Goal: Task Accomplishment & Management: Manage account settings

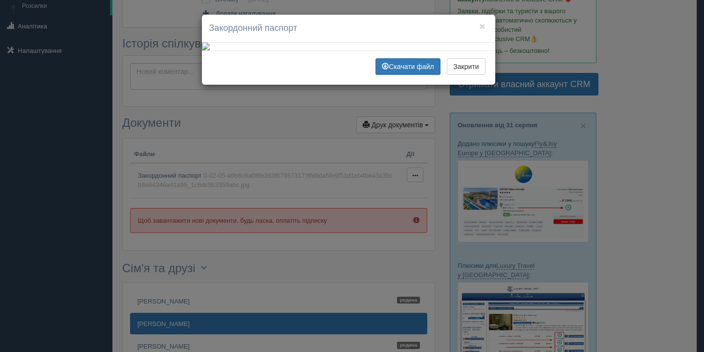
click at [206, 50] on img at bounding box center [348, 47] width 293 height 8
click at [112, 119] on div "× Закордонний паспорт Скачати файл Закрити" at bounding box center [352, 176] width 704 height 352
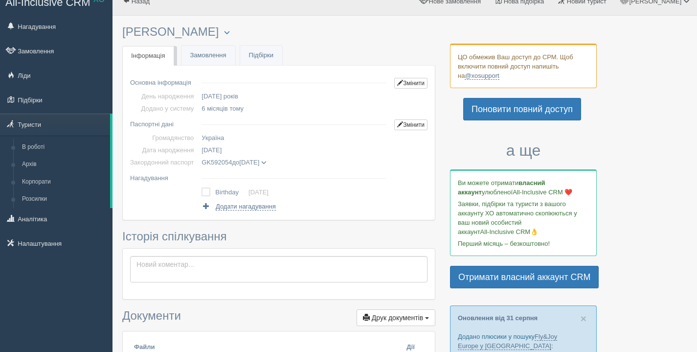
scroll to position [11, 0]
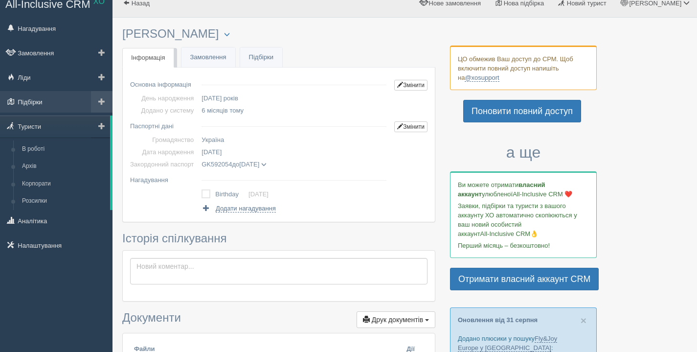
click at [49, 100] on link "Підбірки" at bounding box center [56, 102] width 112 height 22
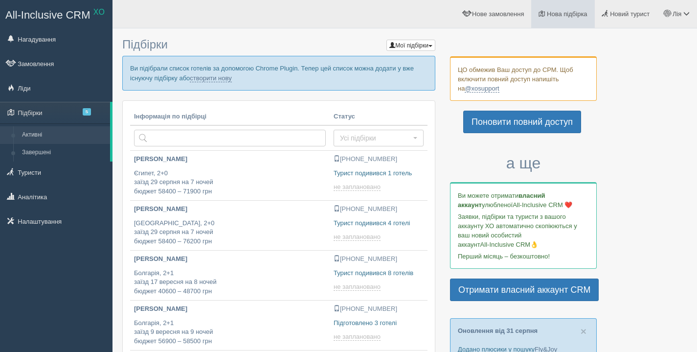
click at [547, 13] on span "Нова підбірка" at bounding box center [567, 13] width 41 height 7
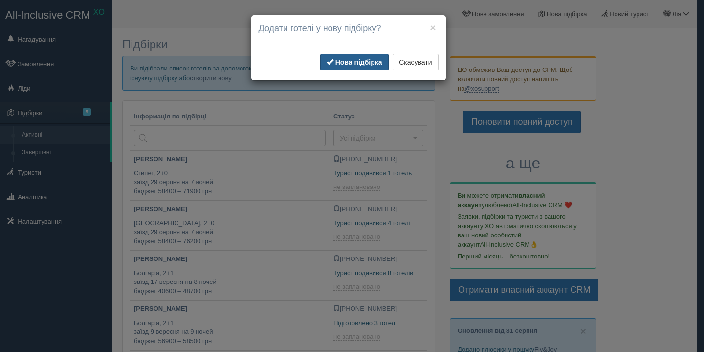
click at [366, 55] on button "Нова підбірка" at bounding box center [354, 62] width 68 height 17
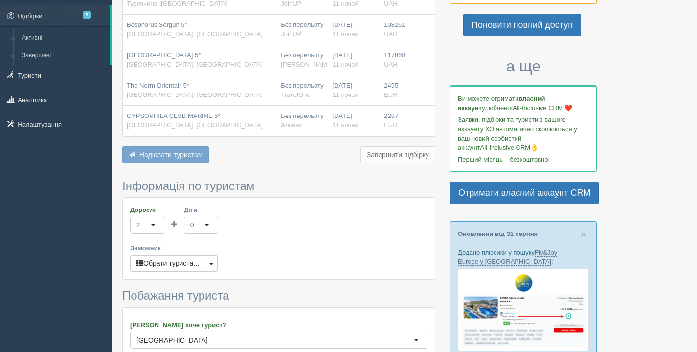
scroll to position [189, 0]
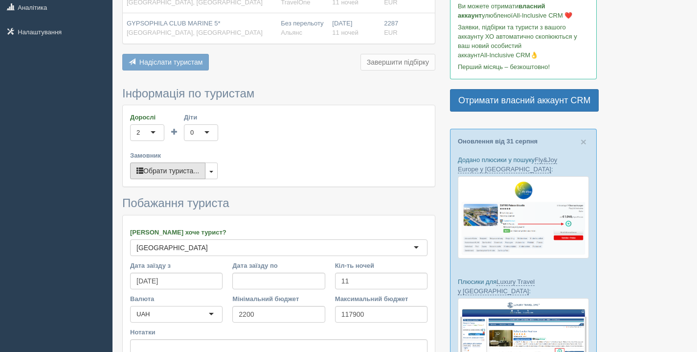
click at [169, 174] on button "Обрати туриста..." at bounding box center [167, 170] width 75 height 17
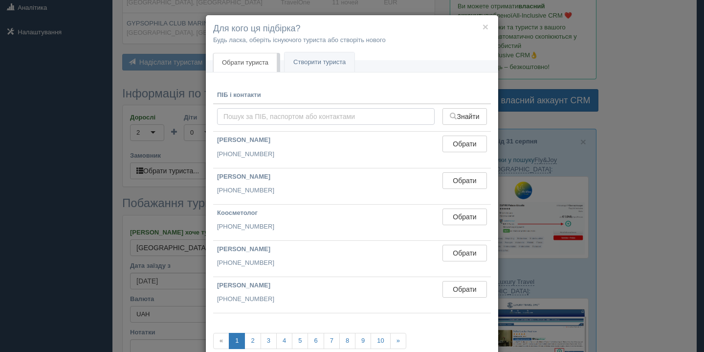
click at [256, 111] on input "text" at bounding box center [326, 116] width 218 height 17
paste input "+380 96 806 58 06"
type input "+380 96 806 58 06"
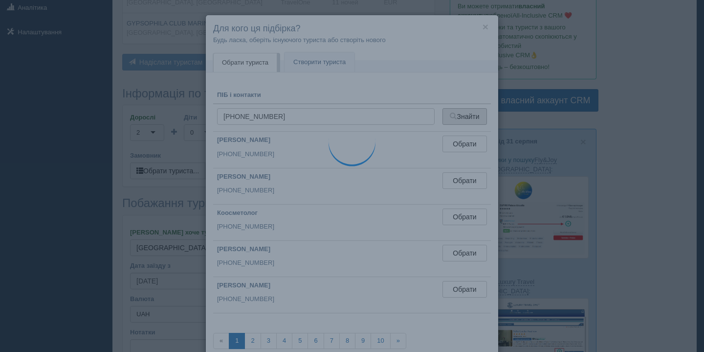
click at [463, 118] on button "Знайти" at bounding box center [465, 116] width 45 height 17
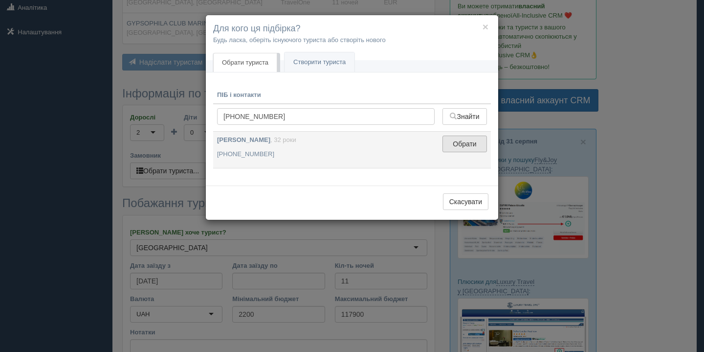
click at [473, 147] on button "Обрати" at bounding box center [465, 143] width 45 height 17
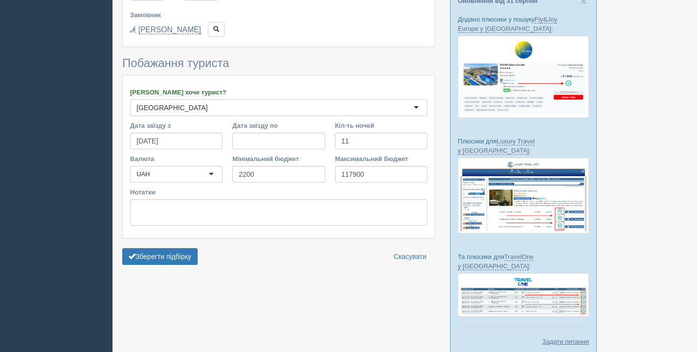
scroll to position [367, 0]
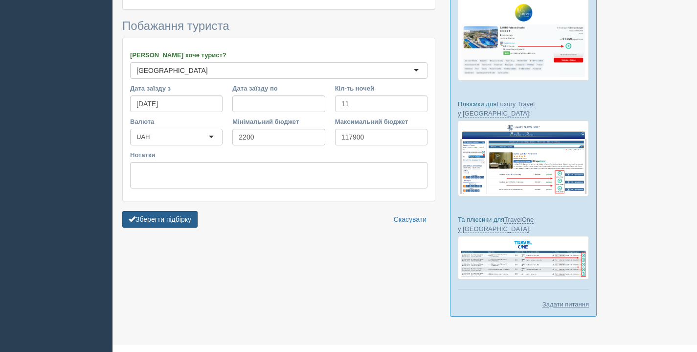
click at [169, 220] on button "Зберегти підбірку" at bounding box center [159, 219] width 75 height 17
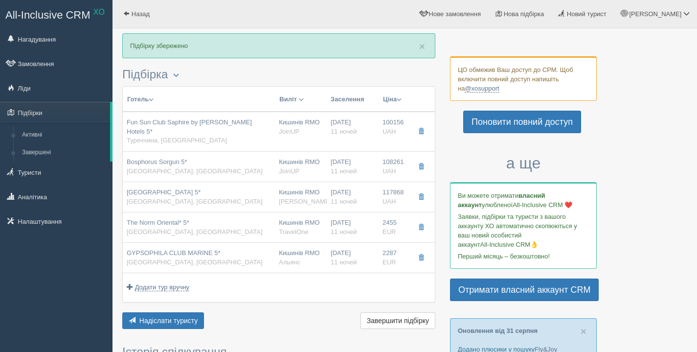
click at [390, 99] on button "Ціна" at bounding box center [392, 99] width 20 height 11
click at [382, 111] on link "Спочатку дешеві" at bounding box center [357, 113] width 95 height 16
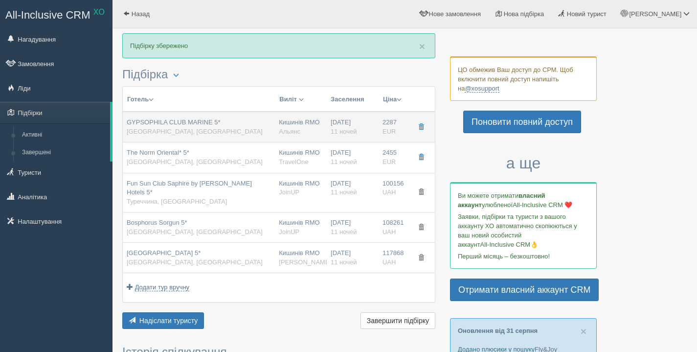
click at [161, 130] on span "[GEOGRAPHIC_DATA], [GEOGRAPHIC_DATA]" at bounding box center [195, 131] width 136 height 7
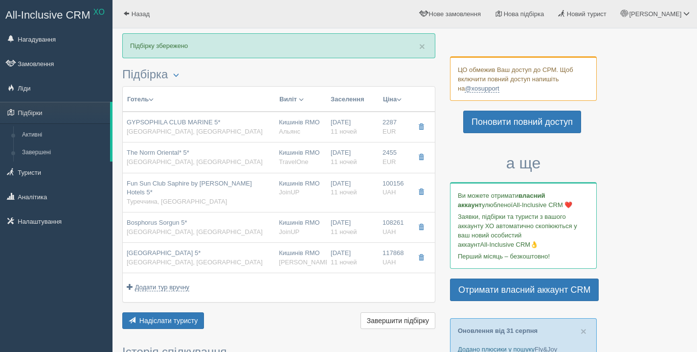
type input "GYPSOPHILA CLUB MARINE 5*"
type input "[GEOGRAPHIC_DATA]"
type input "BELDIBI"
type input "2287.00"
type input "Кишинів RMO"
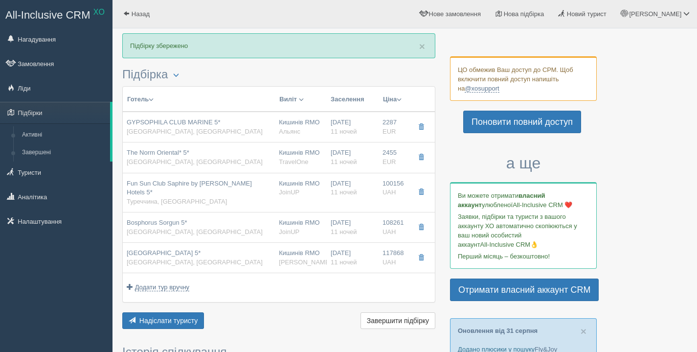
type input "[PERSON_NAME]"
type input "06:45"
type input "08:50"
type input "SunExpress"
type input "03:50"
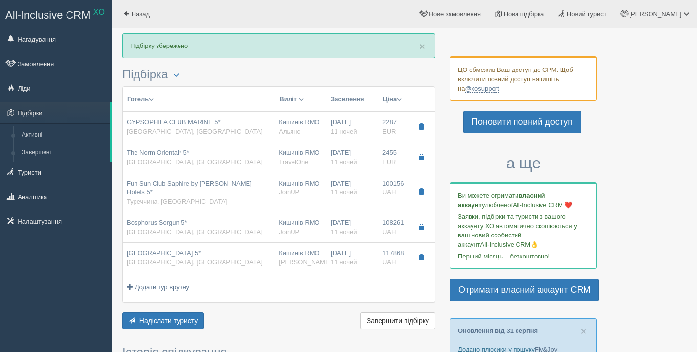
type input "05:50"
type input "11"
type input "STANDARD ROOM"
type input "UAI"
type input "Альянс"
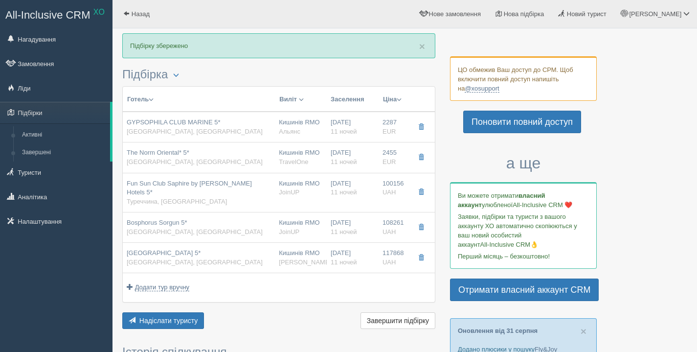
type input "[URL][DOMAIN_NAME]"
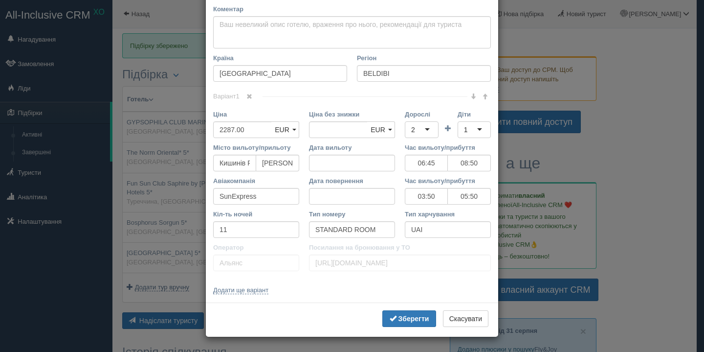
scroll to position [146, 0]
click at [233, 133] on input "2287.00" at bounding box center [242, 129] width 59 height 17
type input "1"
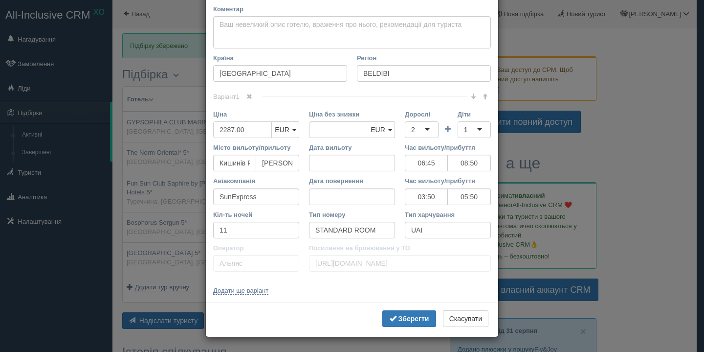
type input "2287.00"
type input "112978"
click at [357, 130] on input "2287.00" at bounding box center [338, 129] width 59 height 17
click at [288, 135] on link "EUR" at bounding box center [285, 129] width 28 height 17
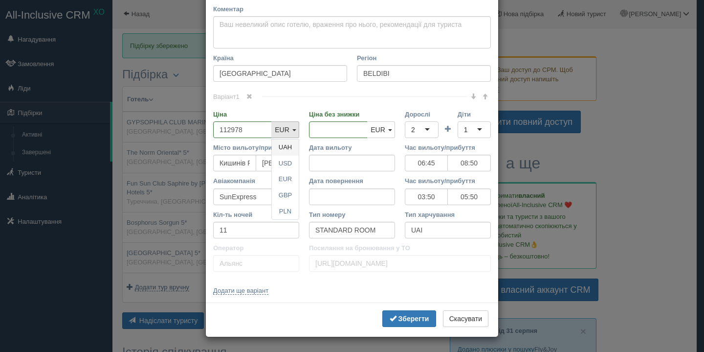
click at [290, 152] on link "UAH" at bounding box center [285, 147] width 27 height 16
click at [260, 236] on input "11" at bounding box center [256, 230] width 86 height 17
click at [250, 231] on input "10+1" at bounding box center [256, 230] width 86 height 17
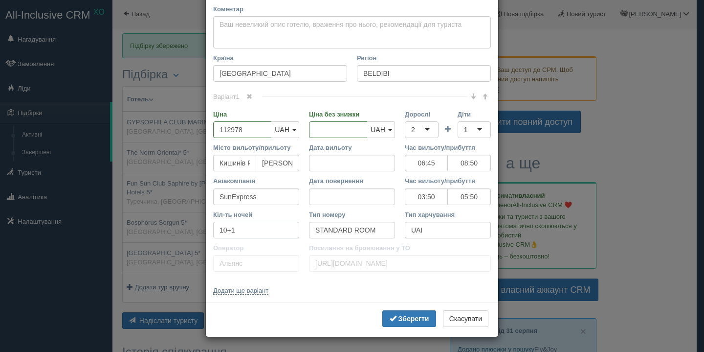
click at [250, 231] on input "10+1" at bounding box center [256, 230] width 86 height 17
type input "10+1"
click at [385, 324] on button "Зберегти" at bounding box center [409, 318] width 54 height 17
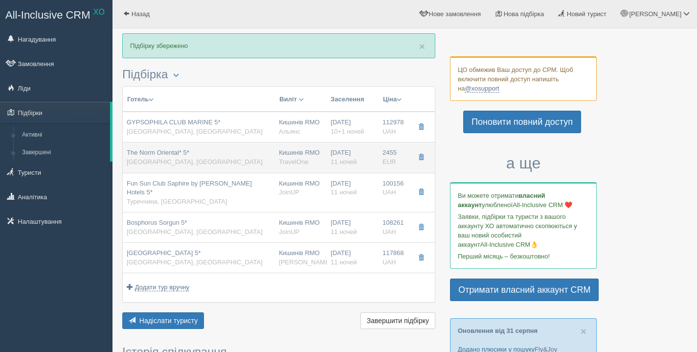
click at [222, 156] on div "The Norm Oriental* 5* [GEOGRAPHIC_DATA], [GEOGRAPHIC_DATA]" at bounding box center [199, 157] width 144 height 18
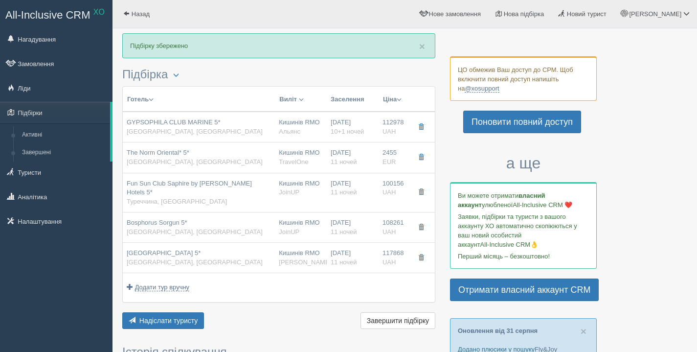
type input "The Norm Oriental* 5*"
type input "Чамьюва"
type input "2455.00"
type input "00:10"
type input "02:10"
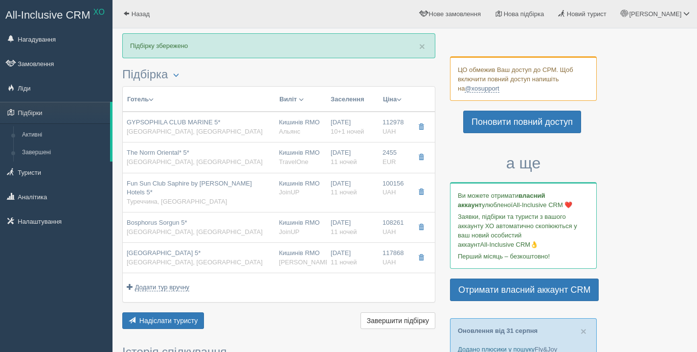
type input "FlyOne"
type input "03:00"
type input "05:20"
type input "11"
type input "Main Bulding Land"
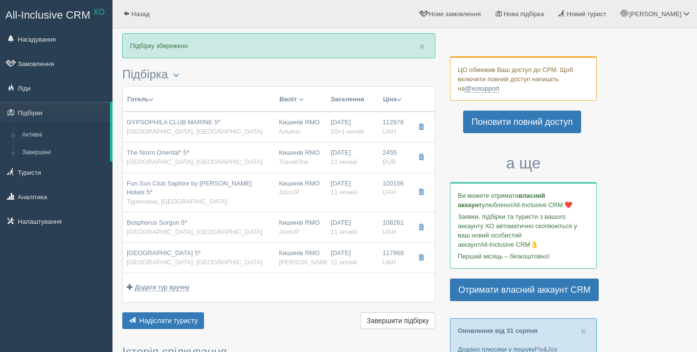
type input "ULTRA AI"
type input "TravelOne"
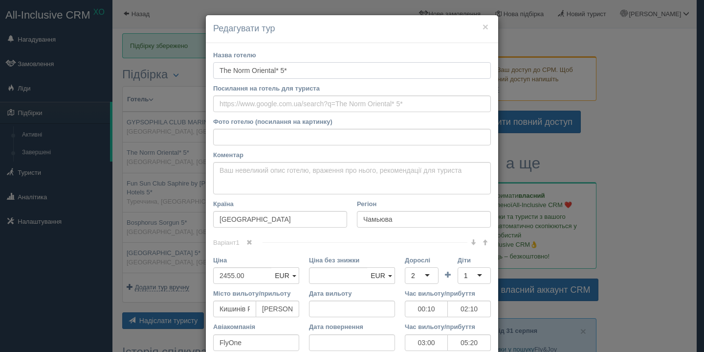
scroll to position [337, 0]
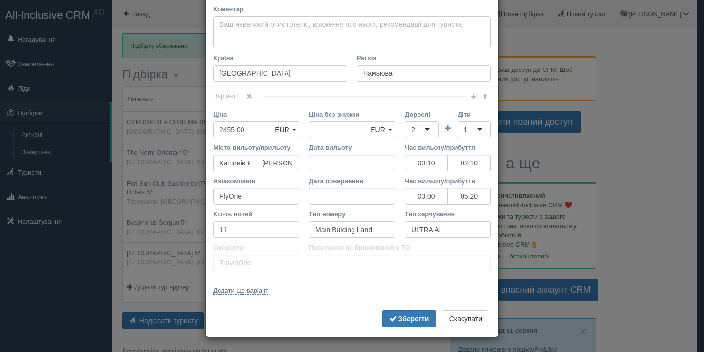
click at [247, 234] on input "11" at bounding box center [256, 229] width 86 height 17
paste input "0+"
type input "10+1"
click at [399, 314] on b "Зберегти" at bounding box center [414, 318] width 31 height 8
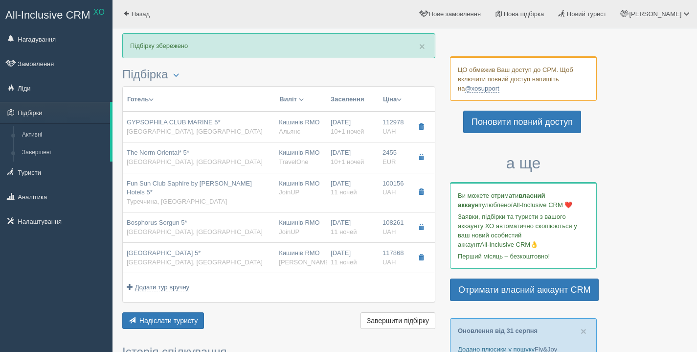
click at [167, 198] on span "Туреччина, [GEOGRAPHIC_DATA]" at bounding box center [177, 201] width 100 height 7
type input "Fun Sun Club Saphire by [PERSON_NAME] Hotels 5*"
type input "[PERSON_NAME]"
type input "100156.00"
type input "00:05"
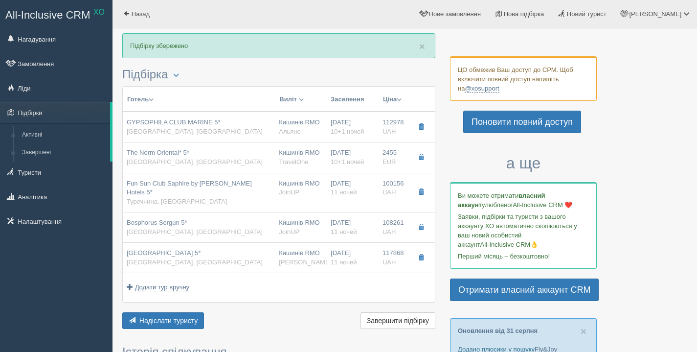
type input "02:05"
type input "Vision Air"
type input "03:05"
type input "04:15"
type input "11"
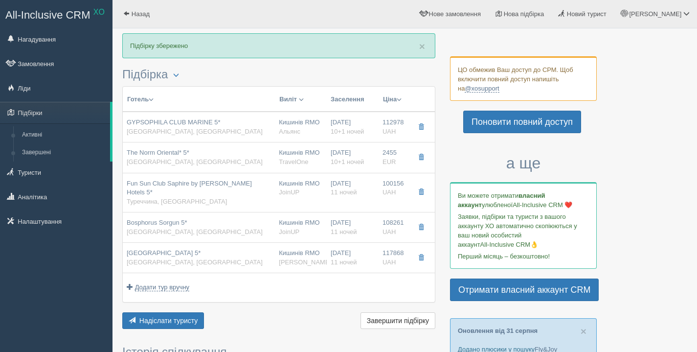
type input "Standard Room"
type input "Ultra AI"
type input "JoinUP"
type input "[URL][DOMAIN_NAME]"
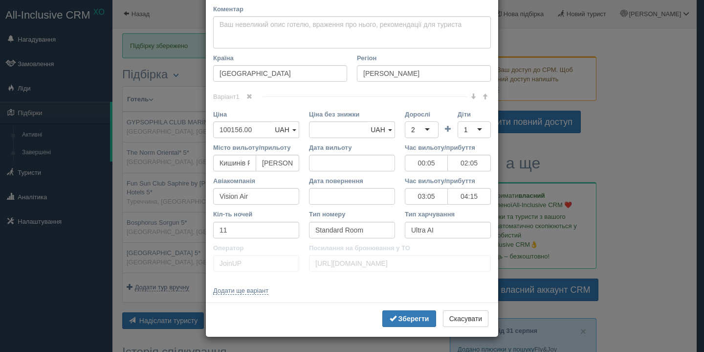
scroll to position [309, 0]
click at [258, 229] on input "11" at bounding box center [256, 230] width 86 height 17
paste input "0+"
type input "10+1"
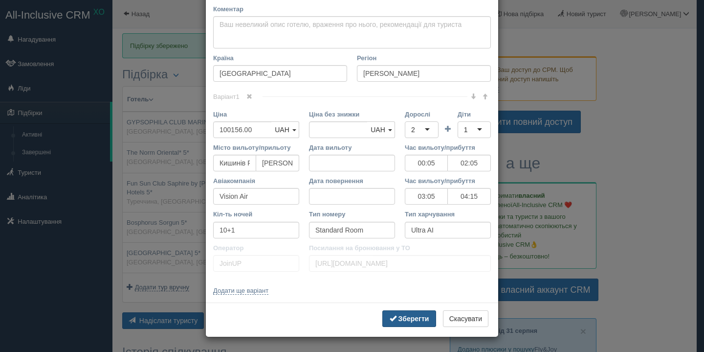
click at [406, 321] on b "Зберегти" at bounding box center [414, 318] width 31 height 8
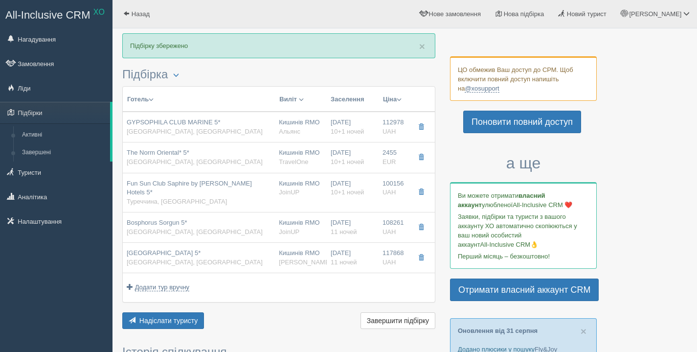
click at [164, 219] on span "Bosphorus Sorgun 5*" at bounding box center [157, 222] width 61 height 7
type input "Bosphorus Sorgun 5*"
type input "Соргун"
type input "108261.00"
type input "00:05"
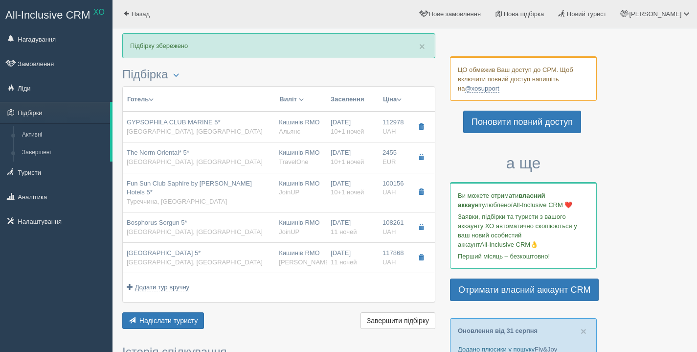
type input "02:05"
type input "03:05"
type input "05:10"
type input "11"
type input "Standard Room (ROH)"
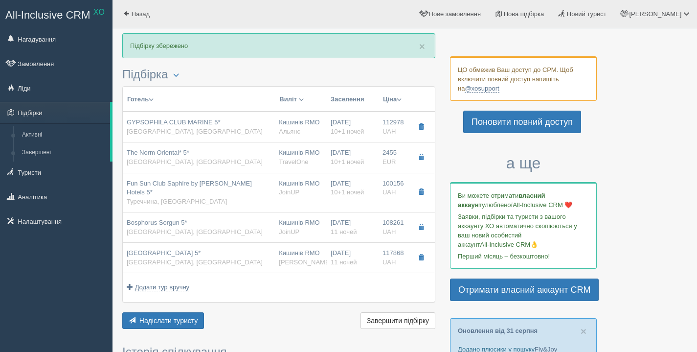
type input "[URL][DOMAIN_NAME]"
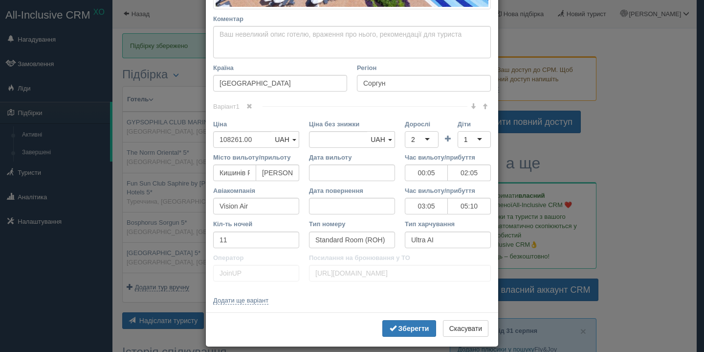
scroll to position [319, 0]
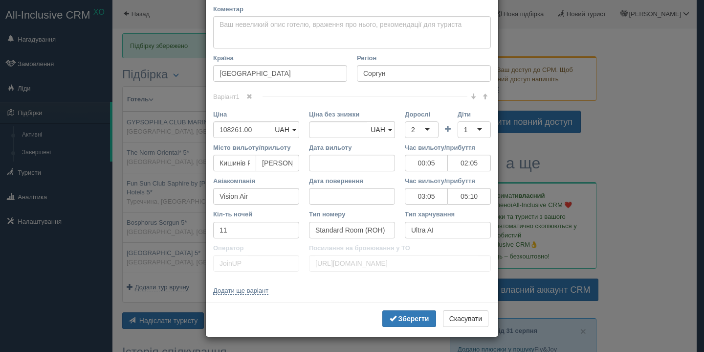
click at [248, 240] on div "Кіл-ть ночей 11" at bounding box center [256, 225] width 96 height 33
click at [247, 237] on input "11" at bounding box center [256, 230] width 86 height 17
paste input "0+"
type input "10+1"
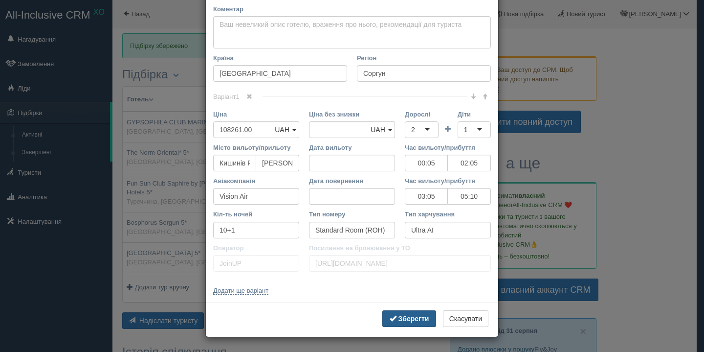
click at [390, 318] on span "submit" at bounding box center [393, 317] width 7 height 7
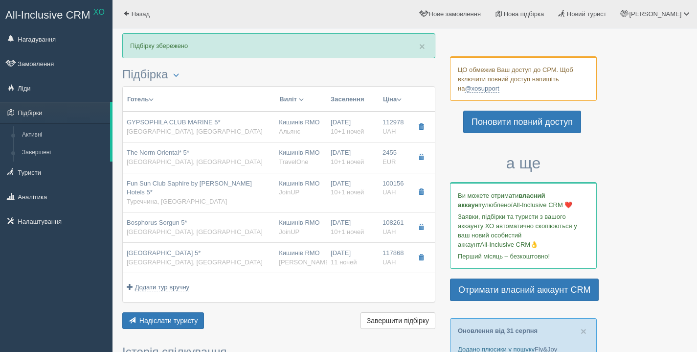
click at [163, 258] on span "[GEOGRAPHIC_DATA], [GEOGRAPHIC_DATA]" at bounding box center [195, 261] width 136 height 7
type input "[GEOGRAPHIC_DATA] 5*"
type input "Тюрклер"
type input "117868.00"
type input "00:10"
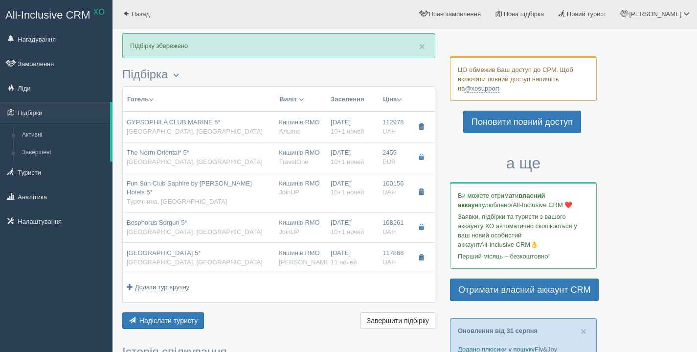
type input "02:10"
type input "FlyOne"
type input "03:00"
type input "05:20"
type input "11"
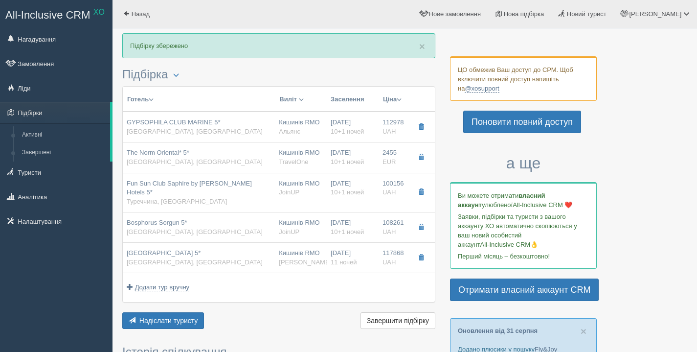
type input "STD SSV"
type input "UAI"
type input "[PERSON_NAME]"
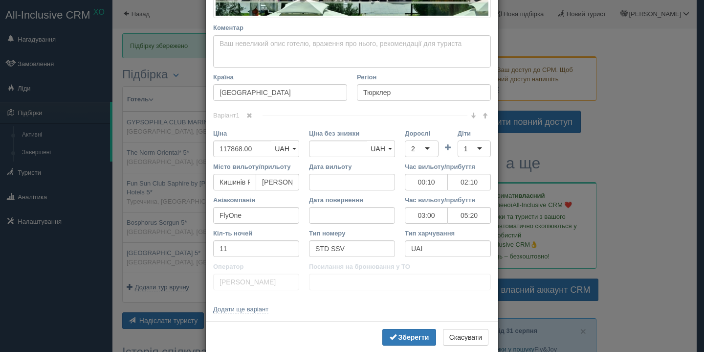
scroll to position [337, 0]
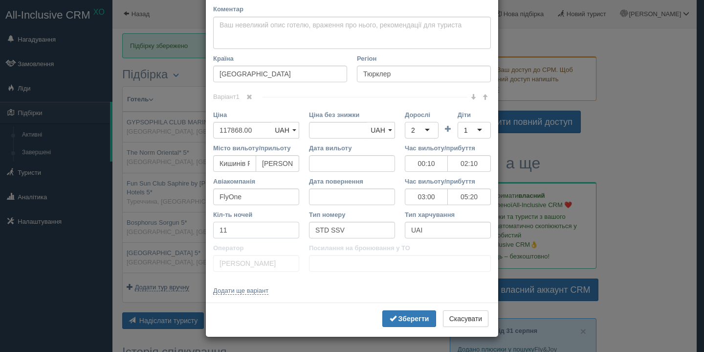
click at [260, 225] on input "11" at bounding box center [256, 230] width 86 height 17
paste input "0+"
type input "10+1"
click at [390, 315] on span "submit" at bounding box center [393, 317] width 7 height 7
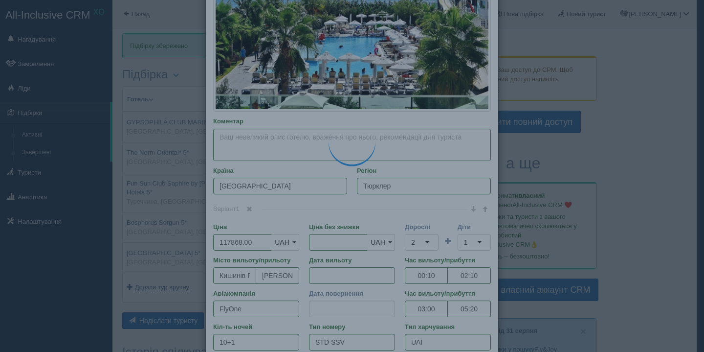
scroll to position [135, 0]
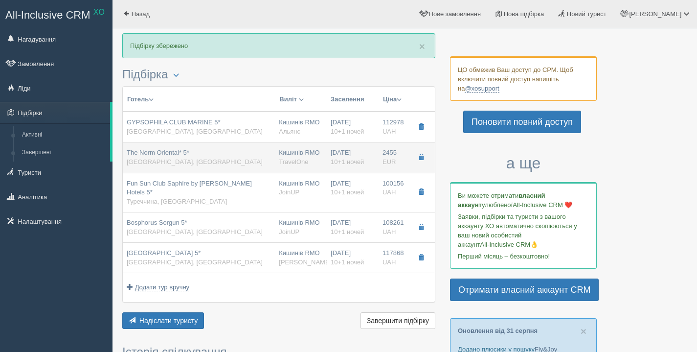
click at [245, 161] on div "The Norm Oriental* 5* [GEOGRAPHIC_DATA], [GEOGRAPHIC_DATA]" at bounding box center [199, 157] width 144 height 18
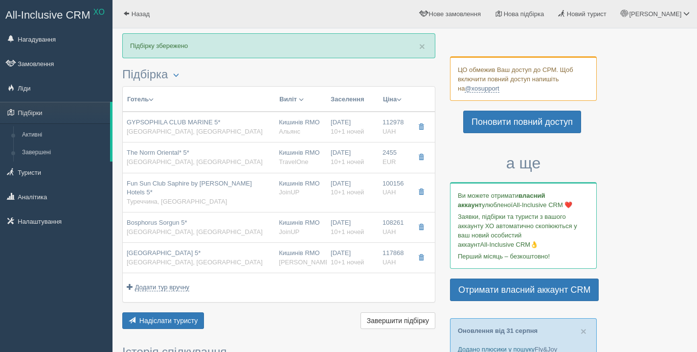
type input "The Norm Oriental* 5*"
type input "Чамьюва"
type input "2455.00"
type input "00:10"
type input "02:10"
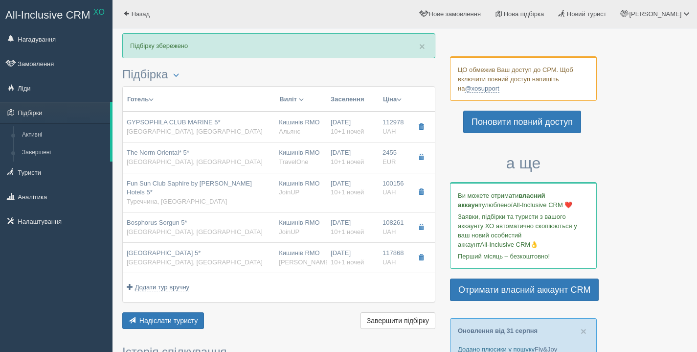
type input "03:00"
type input "05:20"
type input "Main Bulding Land"
type input "ULTRA AI"
type input "TravelOne"
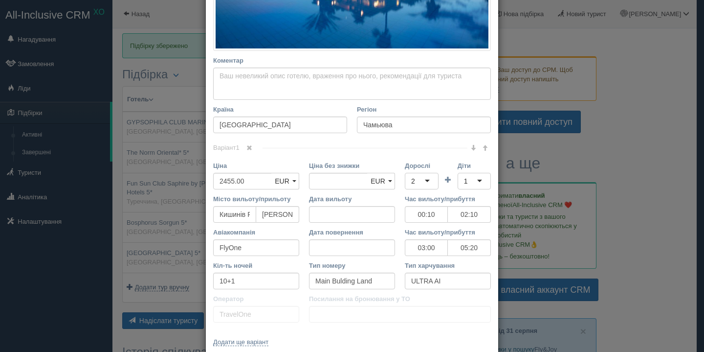
scroll to position [287, 0]
click at [233, 179] on input "2455.00" at bounding box center [242, 180] width 59 height 17
type input "1"
type input "2455.00"
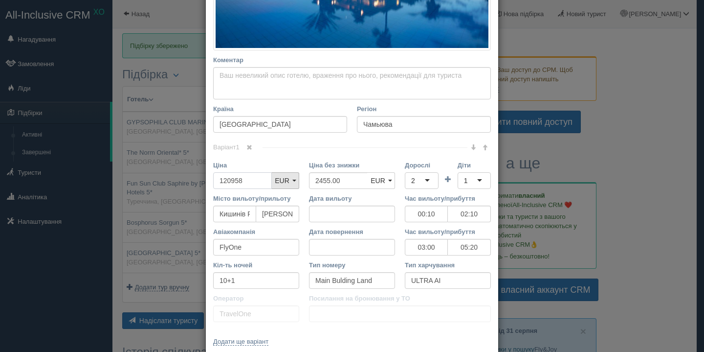
type input "120958"
click at [288, 177] on link "EUR" at bounding box center [285, 180] width 28 height 17
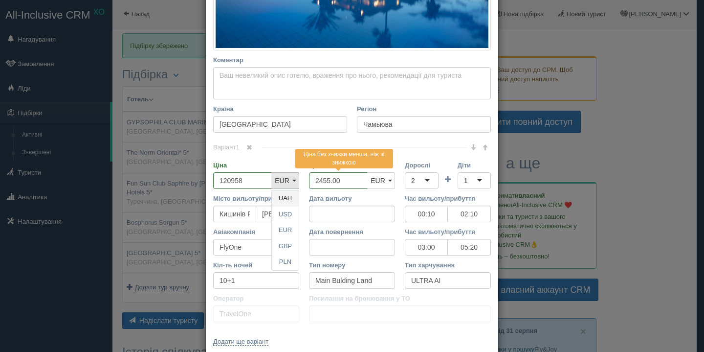
click at [289, 200] on link "UAH" at bounding box center [285, 198] width 27 height 16
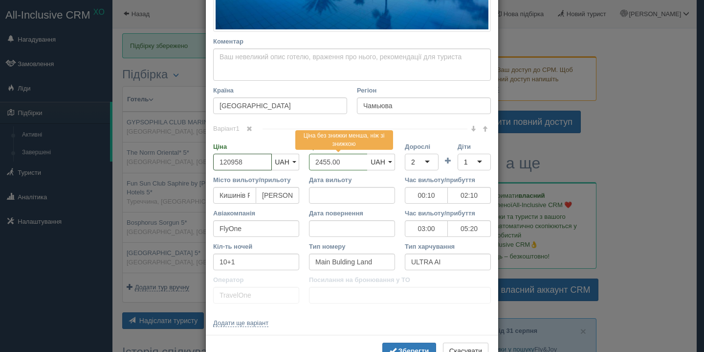
scroll to position [337, 0]
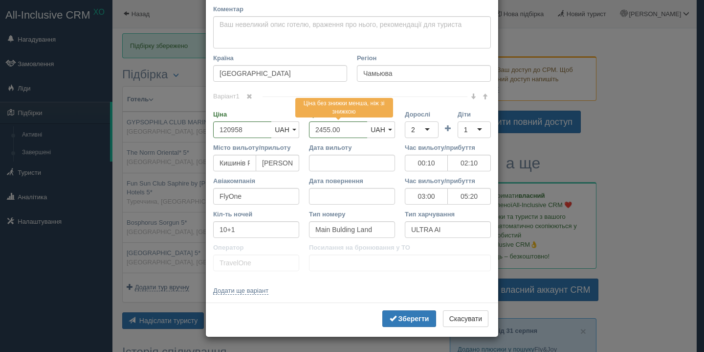
click at [387, 309] on div "Зберегти Скасувати" at bounding box center [352, 319] width 292 height 34
click at [390, 317] on span "submit" at bounding box center [393, 317] width 7 height 7
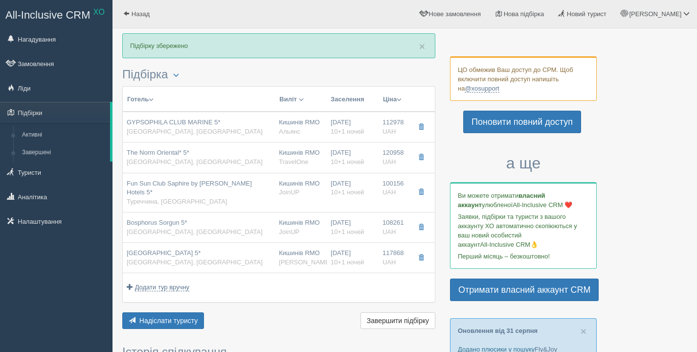
click at [384, 99] on button "Ціна" at bounding box center [392, 99] width 20 height 11
click at [373, 111] on link "Спочатку дешеві" at bounding box center [357, 113] width 95 height 16
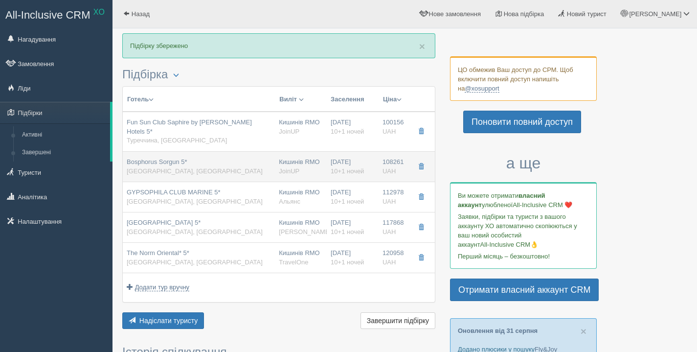
click at [274, 157] on td "Bosphorus Sorgun 5* [GEOGRAPHIC_DATA], [GEOGRAPHIC_DATA]" at bounding box center [199, 166] width 152 height 30
type input "Bosphorus Sorgun 5*"
type input "Соргун"
type input "108261.00"
type input "00:05"
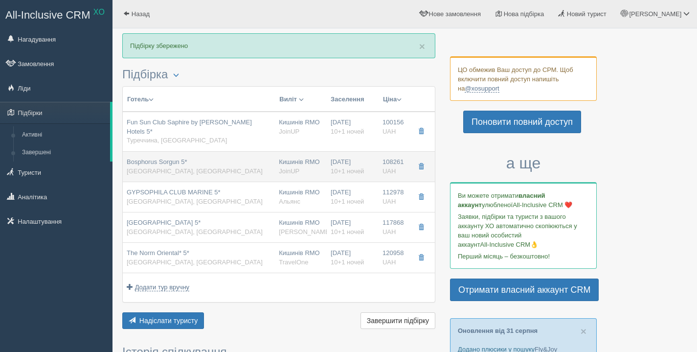
type input "02:05"
type input "Vision Air"
type input "03:05"
type input "05:10"
type input "Standard Room (ROH)"
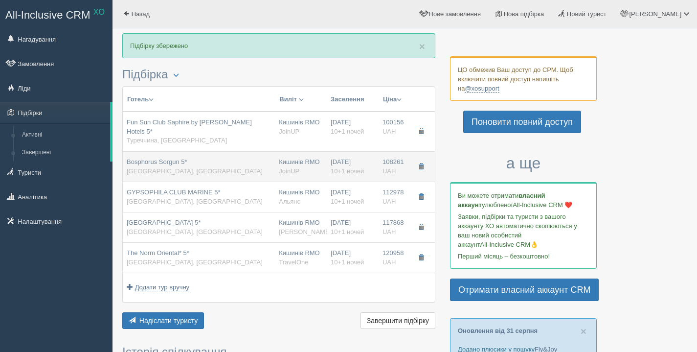
type input "Ultra AI"
type input "JoinUP"
type input "[URL][DOMAIN_NAME]"
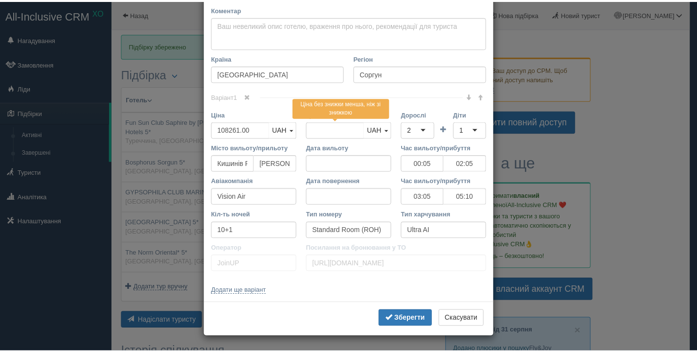
scroll to position [0, 0]
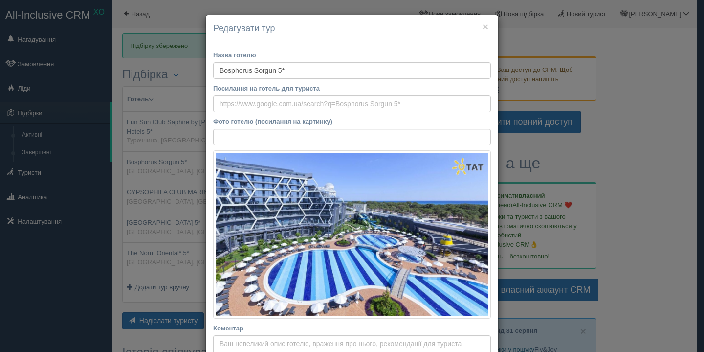
click at [169, 157] on div "× Редагувати тур Назва готелю Bosphorus Sorgun 5* Посилання на готель для турис…" at bounding box center [352, 176] width 704 height 352
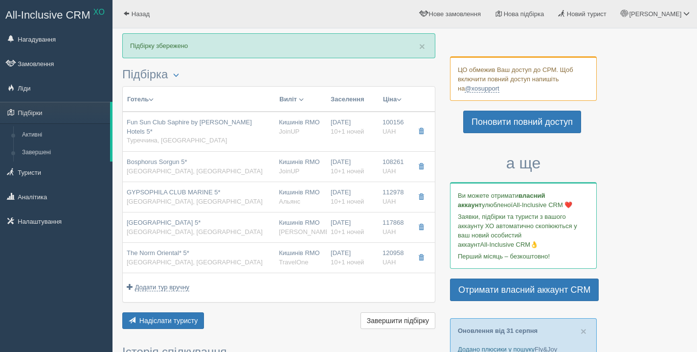
click at [393, 96] on button "Ціна" at bounding box center [392, 99] width 20 height 11
click at [385, 104] on button "Ціна" at bounding box center [392, 99] width 20 height 11
click at [394, 102] on button "Ціна" at bounding box center [392, 99] width 20 height 11
click at [379, 109] on link "Спочатку дешеві" at bounding box center [357, 113] width 95 height 16
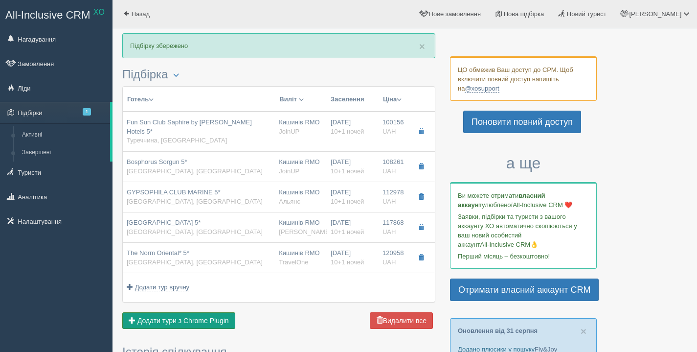
click at [169, 316] on span "Додати тури з Chrome Plugin" at bounding box center [182, 320] width 91 height 8
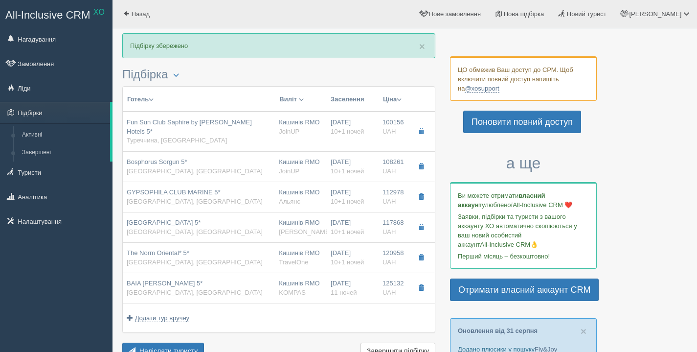
click at [393, 98] on button "Ціна" at bounding box center [392, 99] width 20 height 11
click at [380, 110] on link "Спочатку дешеві" at bounding box center [357, 113] width 95 height 16
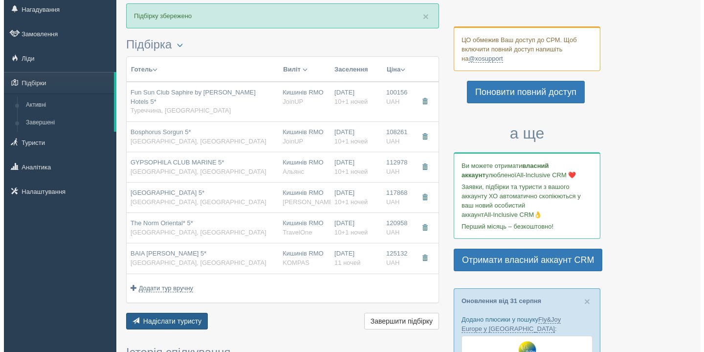
scroll to position [33, 0]
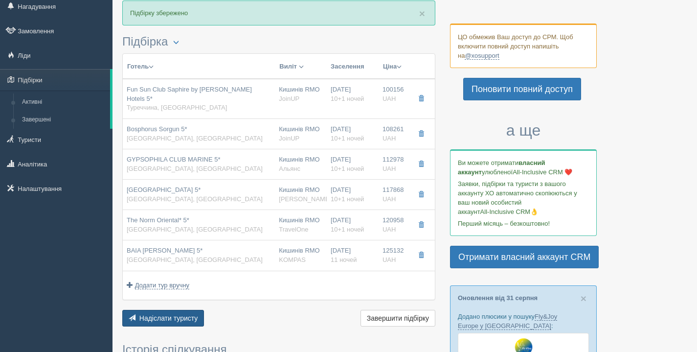
click at [179, 314] on span "Надіслати туристу" at bounding box center [168, 318] width 59 height 8
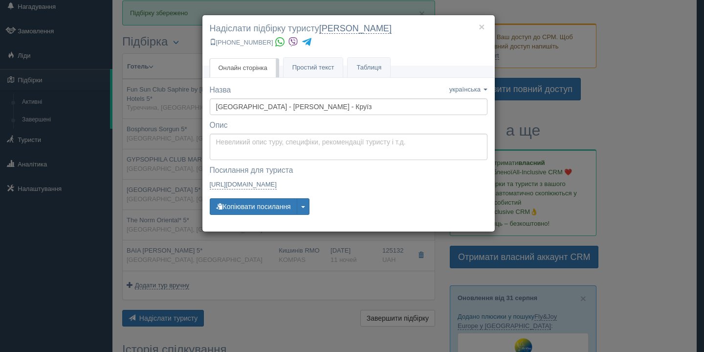
click at [117, 256] on div "× Надіслати підбірку туристу [GEOGRAPHIC_DATA][PERSON_NAME][GEOGRAPHIC_DATA] [P…" at bounding box center [352, 176] width 704 height 352
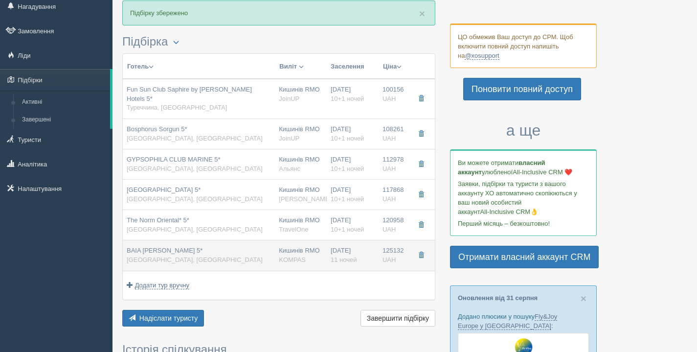
click at [206, 250] on div "BAIA [PERSON_NAME] 5* [GEOGRAPHIC_DATA], [GEOGRAPHIC_DATA]" at bounding box center [199, 255] width 144 height 18
type input "BAIA [PERSON_NAME] 5*"
type input "Kemer"
type input "125132.00"
type input "02:10"
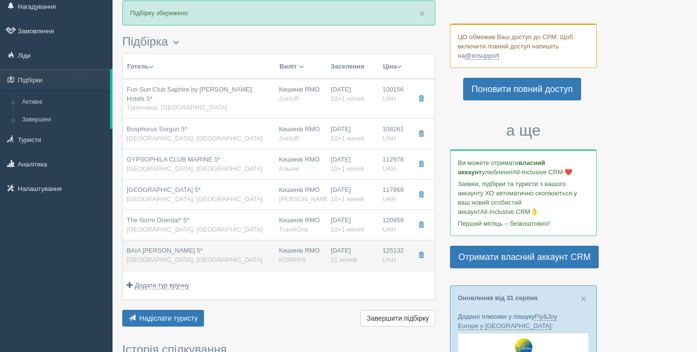
type input "04:10"
type input "Pegasus Airlines"
type input "01:15"
type input "03:25"
type input "11"
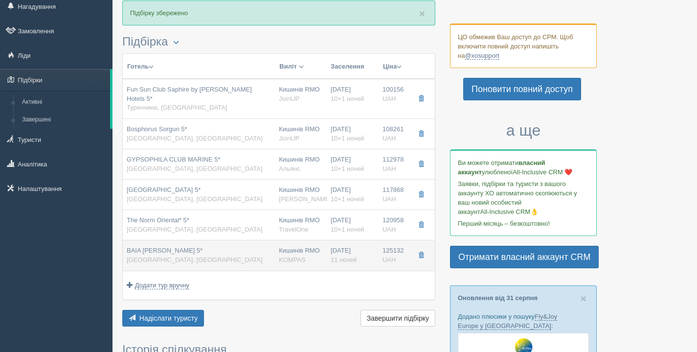
type input "MIDDLE YARD STANDARD ROOM"
type input "UAI"
type input "KOMPAS"
type input "[URL][DOMAIN_NAME]"
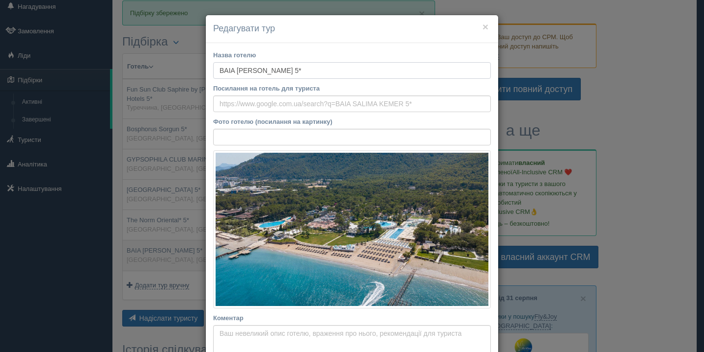
scroll to position [309, 0]
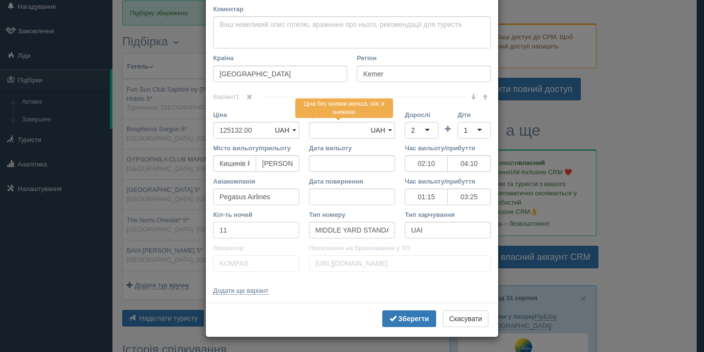
click at [244, 234] on input "11" at bounding box center [256, 230] width 86 height 17
type input "10+1"
click at [393, 323] on button "Зберегти" at bounding box center [409, 318] width 54 height 17
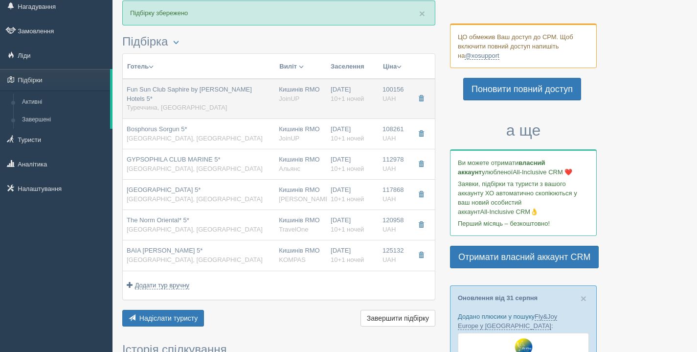
click at [197, 97] on div "Fun Sun Club Saphire by [PERSON_NAME] Hotels 5* Туреччина, [GEOGRAPHIC_DATA]" at bounding box center [199, 98] width 144 height 27
type input "Fun Sun Club Saphire by [PERSON_NAME] Hotels 5*"
type input "[PERSON_NAME]"
type input "100156.00"
type input "00:05"
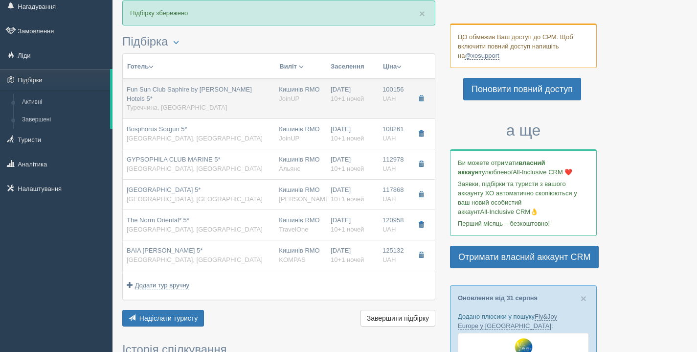
type input "02:05"
type input "Vision Air"
type input "03:05"
type input "04:15"
type input "Standard Room"
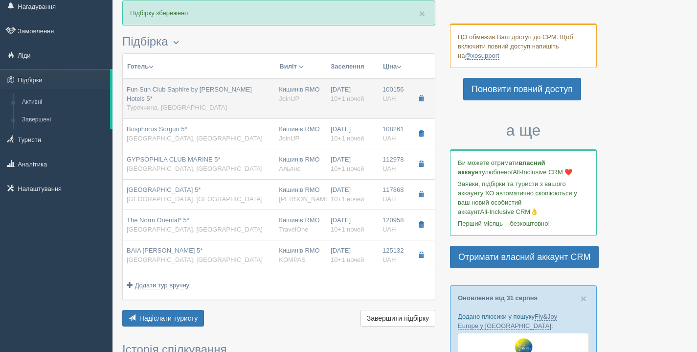
type input "Ultra AI"
type input "JoinUP"
type input "[URL][DOMAIN_NAME]"
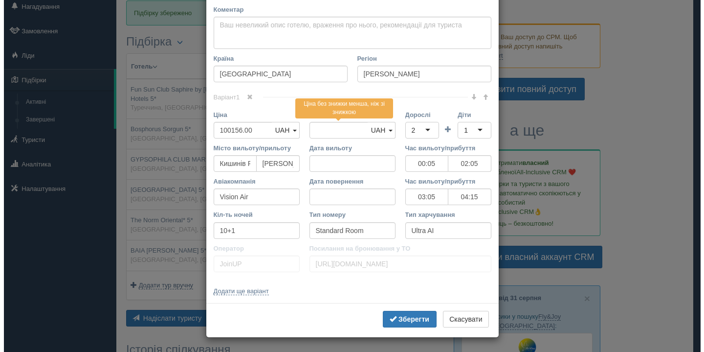
scroll to position [0, 0]
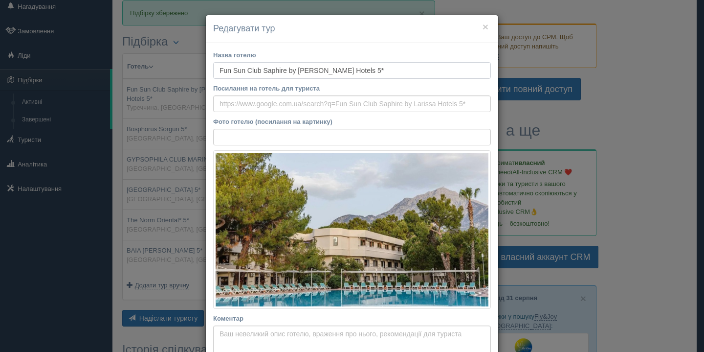
click at [219, 69] on input "Fun Sun Club Saphire by [PERSON_NAME] Hotels 5*" at bounding box center [352, 70] width 278 height 17
drag, startPoint x: 219, startPoint y: 69, endPoint x: 266, endPoint y: 72, distance: 47.0
click at [266, 72] on input "Fun Sun Club Saphire by [PERSON_NAME] Hotels 5*" at bounding box center [352, 70] width 278 height 17
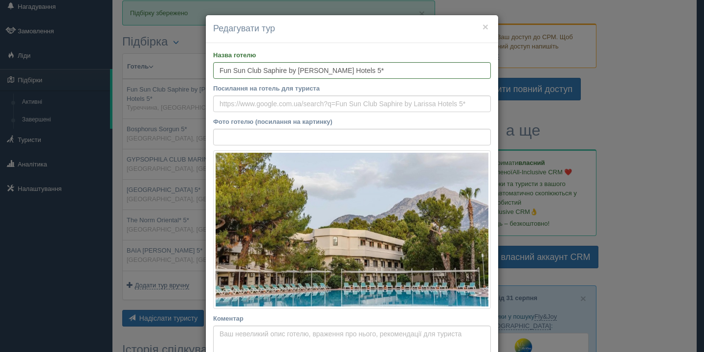
click at [142, 97] on div "× Редагувати тур Назва готелю Fun Sun Club Saphire by [PERSON_NAME] Hotels 5* П…" at bounding box center [352, 176] width 704 height 352
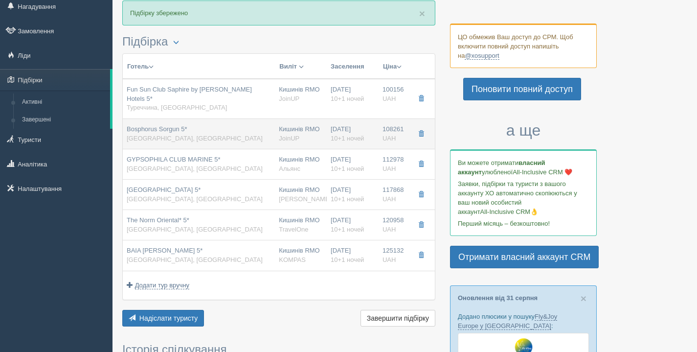
click at [148, 134] on span "[GEOGRAPHIC_DATA], [GEOGRAPHIC_DATA]" at bounding box center [195, 137] width 136 height 7
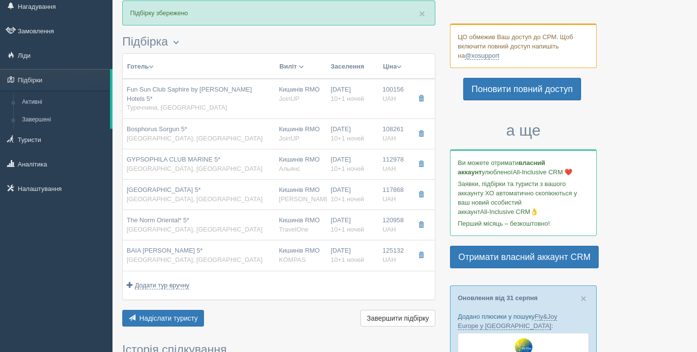
type input "Bosphorus Sorgun 5*"
type input "Соргун"
type input "108261.00"
type input "00:05"
type input "02:05"
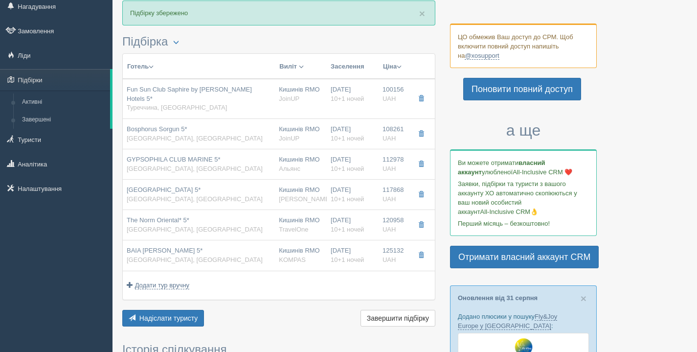
type input "03:05"
type input "05:10"
type input "Standard Room (ROH)"
type input "[URL][DOMAIN_NAME]"
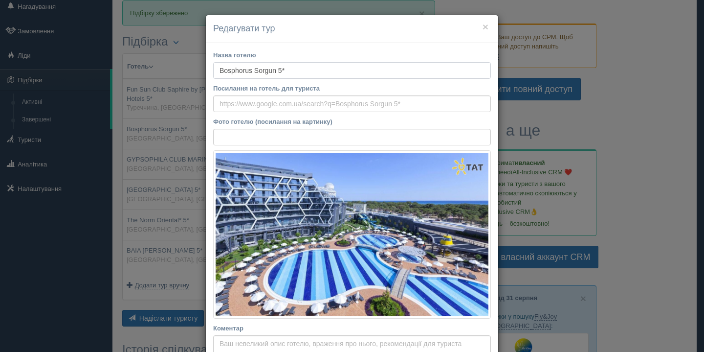
click at [234, 72] on input "Bosphorus Sorgun 5*" at bounding box center [352, 70] width 278 height 17
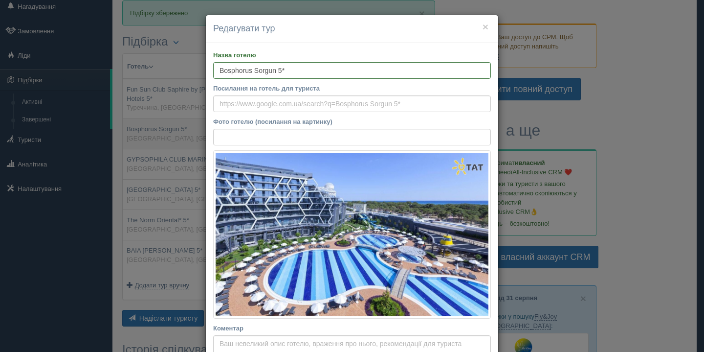
click at [136, 117] on div "× Редагувати тур Назва готелю Bosphorus Sorgun 5* Посилання на готель для турис…" at bounding box center [352, 176] width 704 height 352
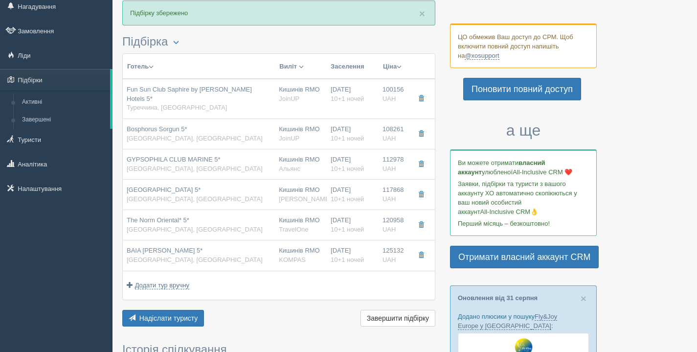
click at [145, 165] on span "[GEOGRAPHIC_DATA], [GEOGRAPHIC_DATA]" at bounding box center [195, 168] width 136 height 7
type input "GYPSOPHILA CLUB MARINE 5*"
type input "BELDIBI"
type input "112978.00"
type input "06:45"
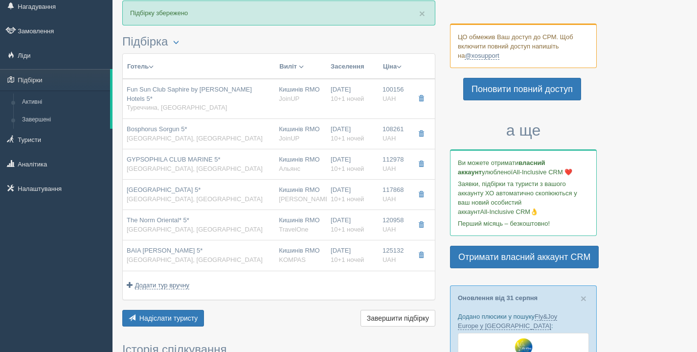
type input "08:50"
type input "SunExpress"
type input "03:50"
type input "05:50"
type input "STANDARD ROOM"
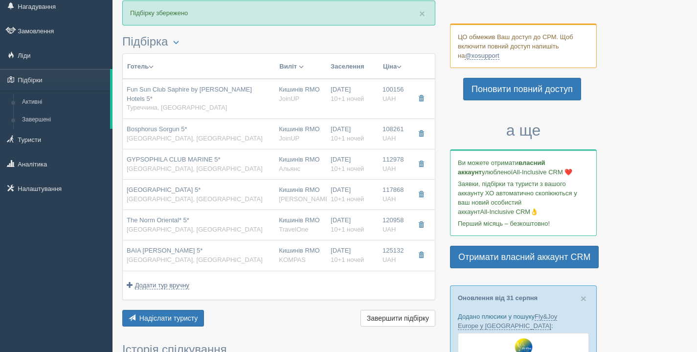
type input "UAI"
type input "Альянс"
type input "[URL][DOMAIN_NAME]"
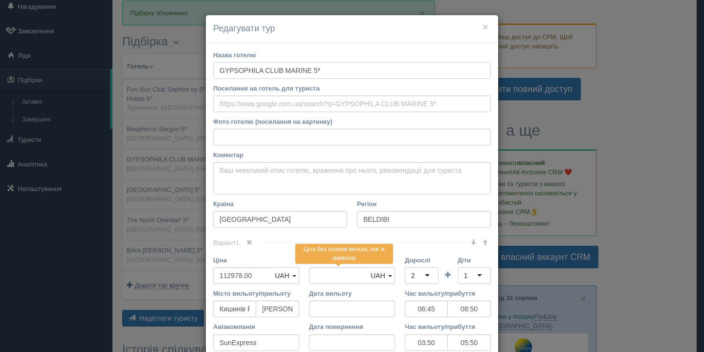
click at [219, 67] on input "GYPSOPHILA CLUB MARINE 5*" at bounding box center [352, 70] width 278 height 17
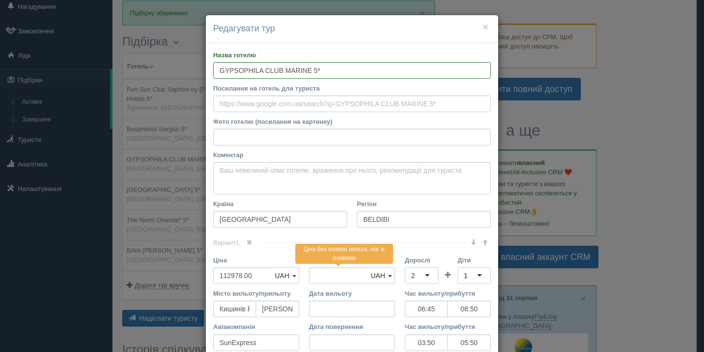
click at [136, 144] on div "× Редагувати тур Назва готелю GYPSOPHILA CLUB MARINE 5* Посилання на готель для…" at bounding box center [352, 176] width 704 height 352
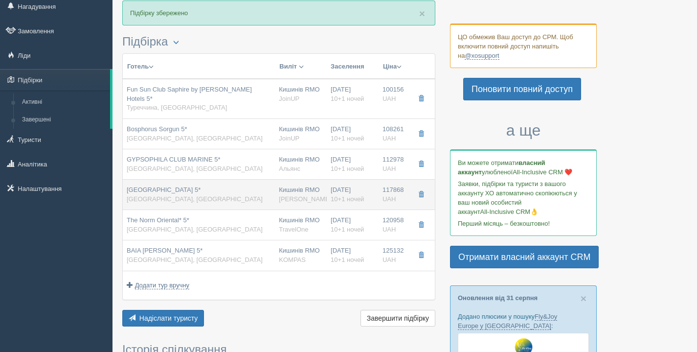
click at [149, 179] on td "[GEOGRAPHIC_DATA] 5* [GEOGRAPHIC_DATA], [GEOGRAPHIC_DATA]" at bounding box center [199, 194] width 152 height 30
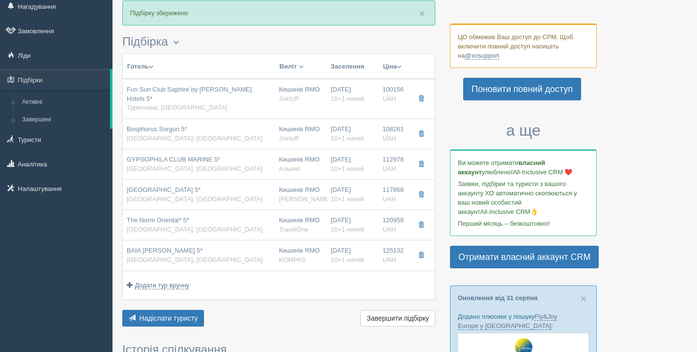
type input "[GEOGRAPHIC_DATA] 5*"
type input "Тюрклер"
type input "117868.00"
type input "00:10"
type input "02:10"
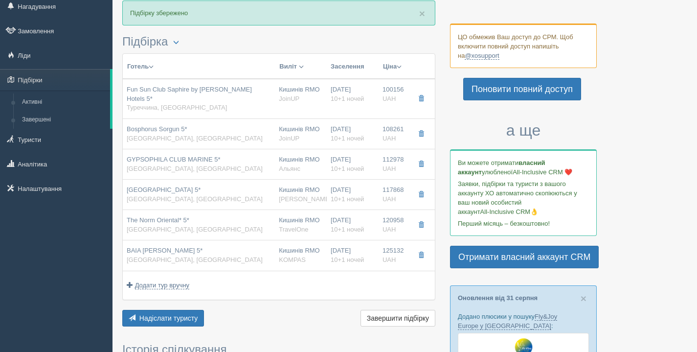
type input "FlyOne"
type input "03:00"
type input "05:20"
type input "STD SSV"
type input "[PERSON_NAME]"
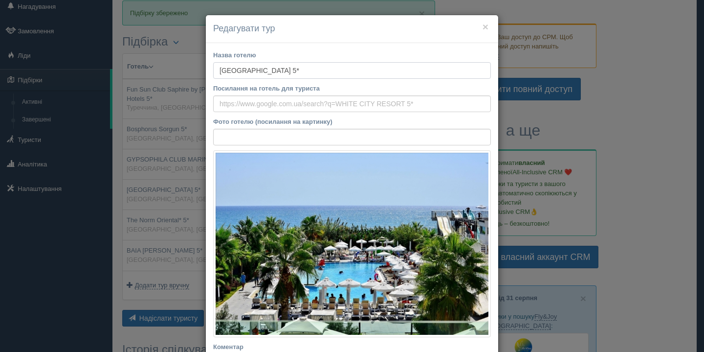
click at [225, 71] on input "[GEOGRAPHIC_DATA] 5*" at bounding box center [352, 70] width 278 height 17
drag, startPoint x: 225, startPoint y: 71, endPoint x: 260, endPoint y: 76, distance: 35.1
click at [260, 76] on input "[GEOGRAPHIC_DATA] 5*" at bounding box center [352, 70] width 278 height 17
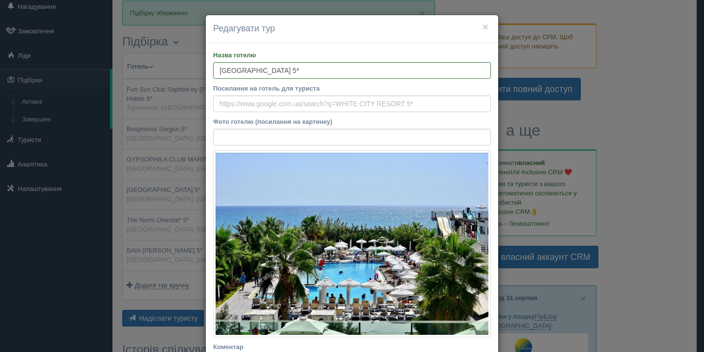
click at [122, 114] on div "× Редагувати тур Назва готелю [GEOGRAPHIC_DATA] 5* Посилання на готель для тури…" at bounding box center [352, 176] width 704 height 352
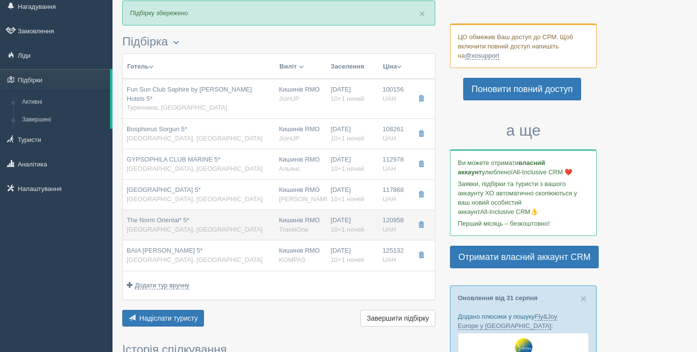
click at [154, 210] on td "The Norm Oriental* 5* [GEOGRAPHIC_DATA], [GEOGRAPHIC_DATA]" at bounding box center [199, 225] width 152 height 30
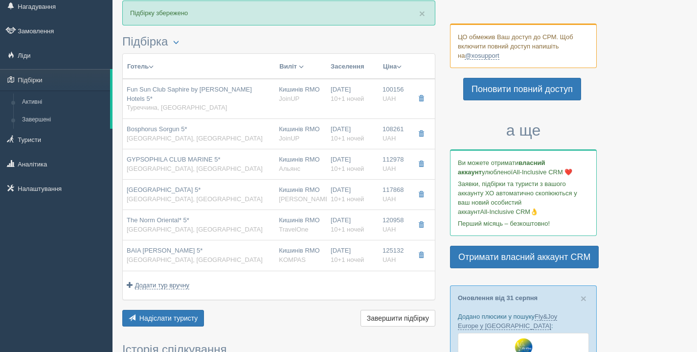
type input "The Norm Oriental* 5*"
type input "Чамьюва"
type input "120958.00"
type input "2455.00"
type input "00:10"
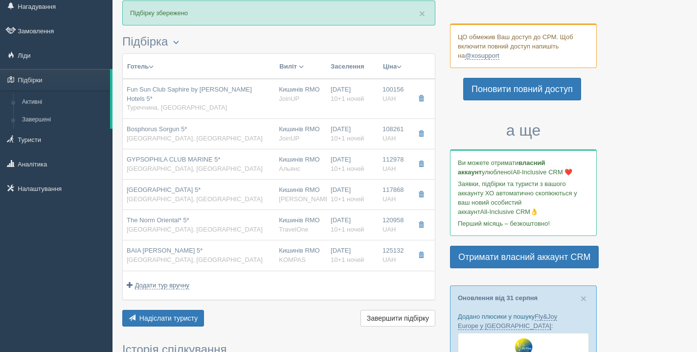
type input "02:10"
type input "03:00"
type input "05:20"
type input "Main Bulding Land"
type input "ULTRA AI"
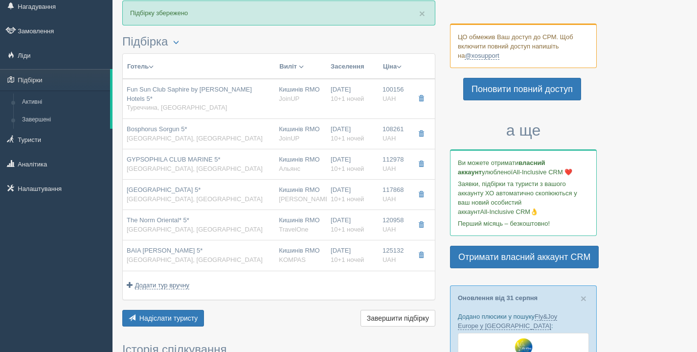
type input "TravelOne"
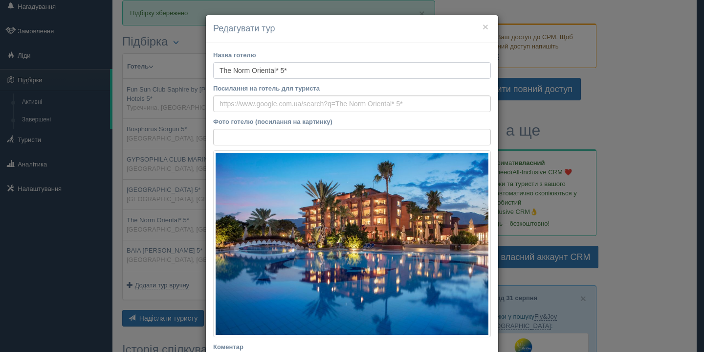
click at [227, 71] on input "The Norm Oriental* 5*" at bounding box center [352, 70] width 278 height 17
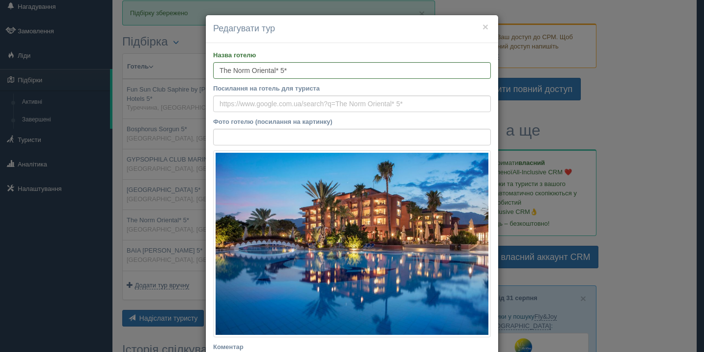
click at [126, 212] on div "× Редагувати тур Назва готелю The Norm Oriental* 5* Посилання на готель для тур…" at bounding box center [352, 176] width 704 height 352
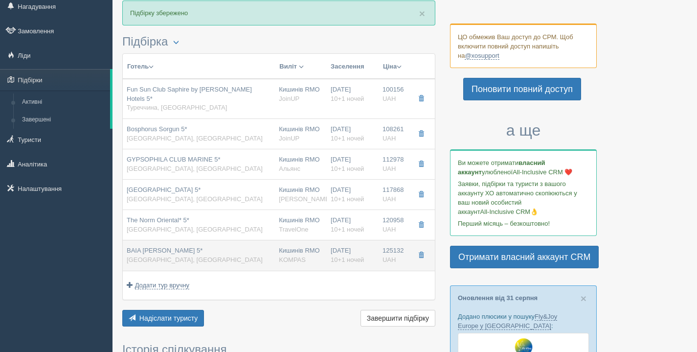
click at [160, 246] on span "BAIA [PERSON_NAME] 5*" at bounding box center [165, 249] width 76 height 7
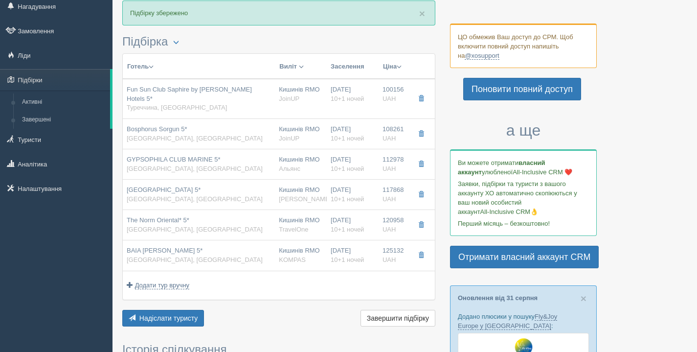
type input "BAIA [PERSON_NAME] 5*"
type input "Kemer"
type input "125132.00"
type input "02:10"
type input "04:10"
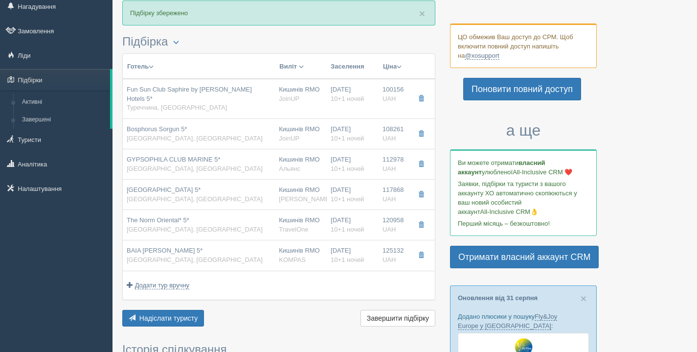
type input "Pegasus Airlines"
type input "01:15"
type input "03:25"
type input "MIDDLE YARD STANDARD ROOM"
type input "UAI"
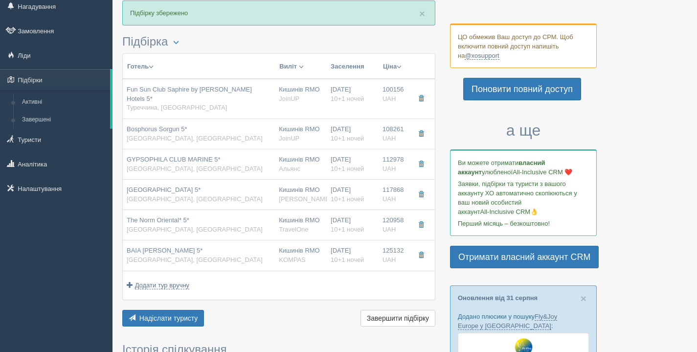
type input "KOMPAS"
type input "[URL][DOMAIN_NAME]"
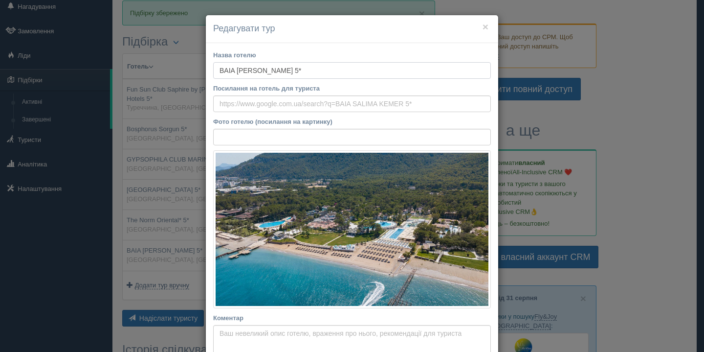
click at [216, 64] on input "BAIA [PERSON_NAME] 5*" at bounding box center [352, 70] width 278 height 17
drag, startPoint x: 216, startPoint y: 64, endPoint x: 238, endPoint y: 67, distance: 22.2
click at [238, 67] on input "BAIA [PERSON_NAME] 5*" at bounding box center [352, 70] width 278 height 17
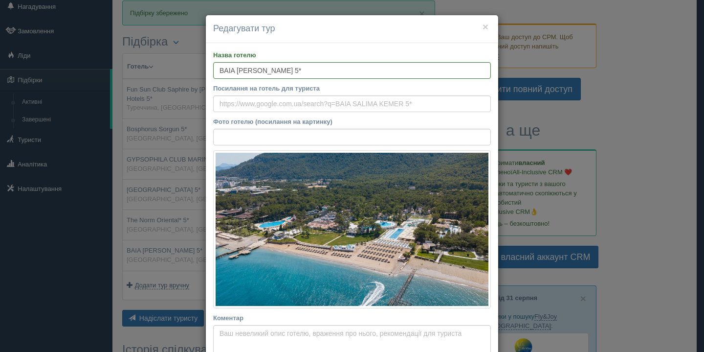
click at [160, 97] on div "× Редагувати тур Назва готелю [GEOGRAPHIC_DATA][PERSON_NAME] 5* Посилання на го…" at bounding box center [352, 176] width 704 height 352
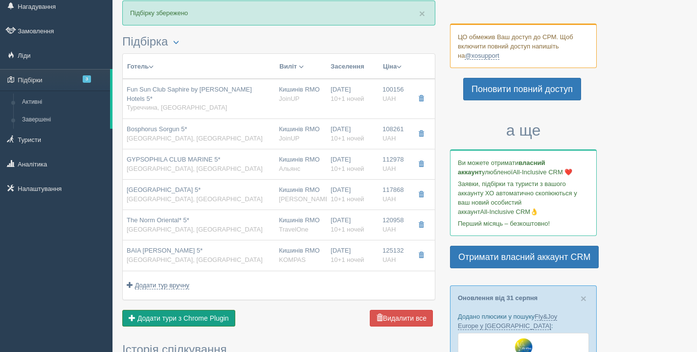
click at [186, 310] on button "Додати з Plugin Додати тури з Chrome Plugin" at bounding box center [178, 318] width 113 height 17
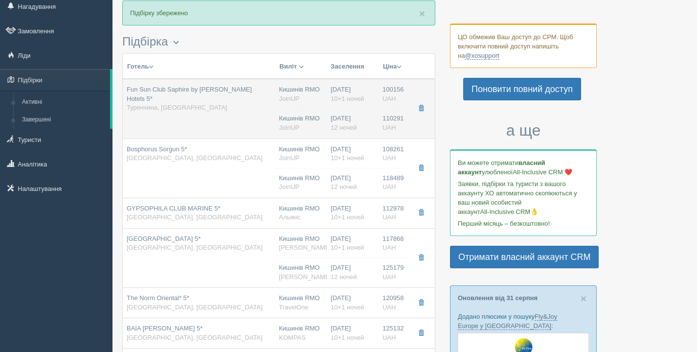
click at [201, 106] on td "Fun Sun Club Saphire by [PERSON_NAME] Hotels 5* Туреччина, [GEOGRAPHIC_DATA]" at bounding box center [199, 109] width 152 height 60
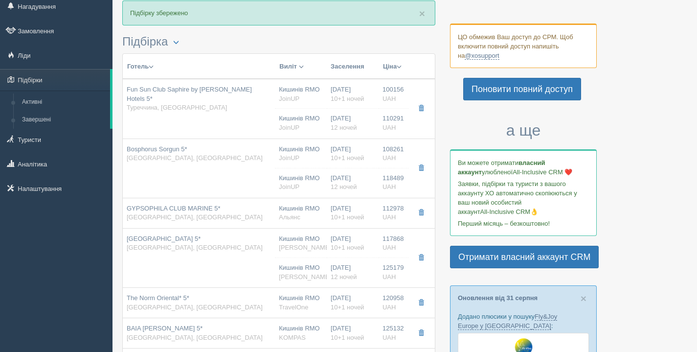
type input "Fun Sun Club Saphire by [PERSON_NAME] Hotels 5*"
type input "[PERSON_NAME]"
type input "100156.00"
type input "00:05"
type input "02:05"
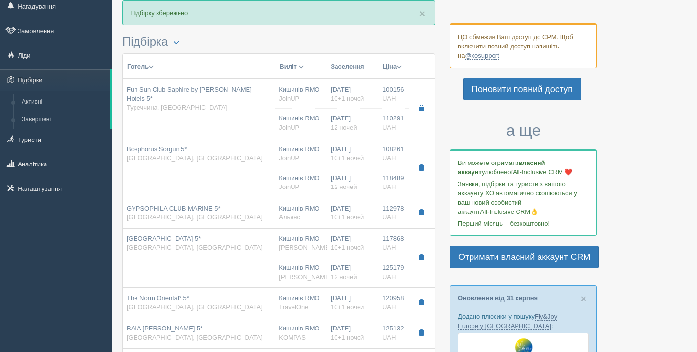
type input "Vision Air"
type input "03:05"
type input "04:15"
type input "Standard Room"
type input "Ultra AI"
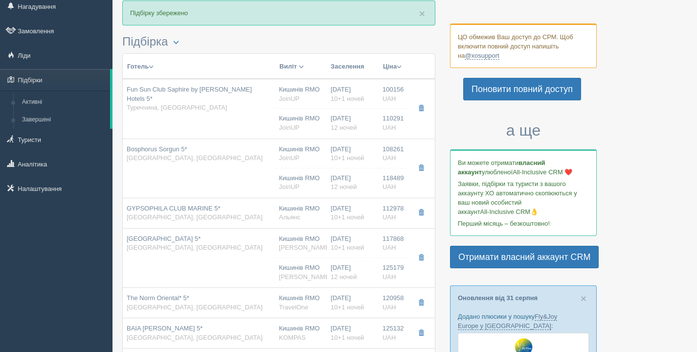
type input "JoinUP"
type input "[URL][DOMAIN_NAME]"
type input "110291.00"
type input "Кишинів RMO"
type input "[PERSON_NAME]"
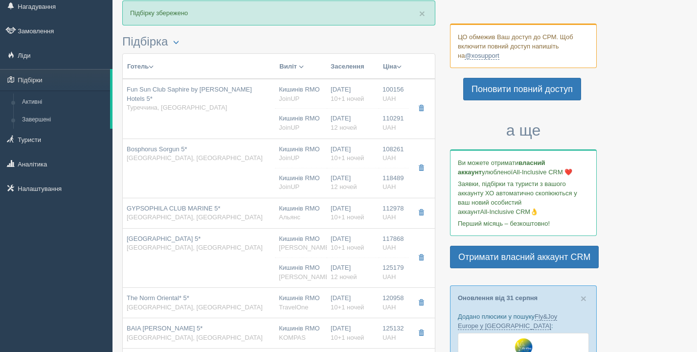
type input "00:05"
type input "02:05"
type input "Vision Air"
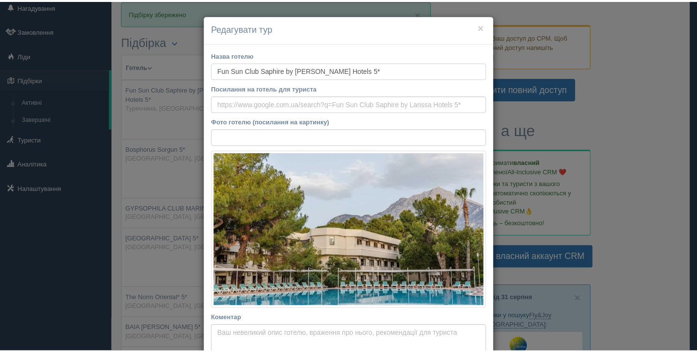
scroll to position [473, 0]
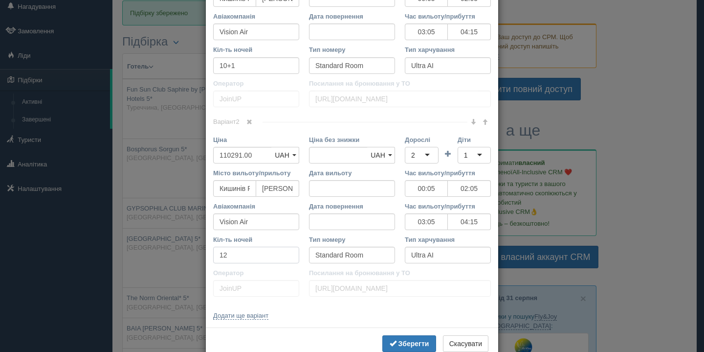
click at [220, 260] on input "12" at bounding box center [256, 254] width 86 height 17
click at [217, 265] on div "Кіл-ть ночей 11+1" at bounding box center [256, 251] width 96 height 33
click at [215, 257] on input "11+1" at bounding box center [256, 254] width 86 height 17
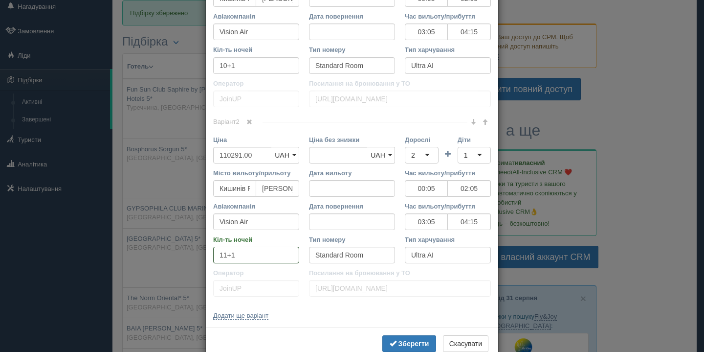
click at [215, 257] on input "11+1" at bounding box center [256, 254] width 86 height 17
click at [399, 344] on b "Зберегти" at bounding box center [414, 343] width 31 height 8
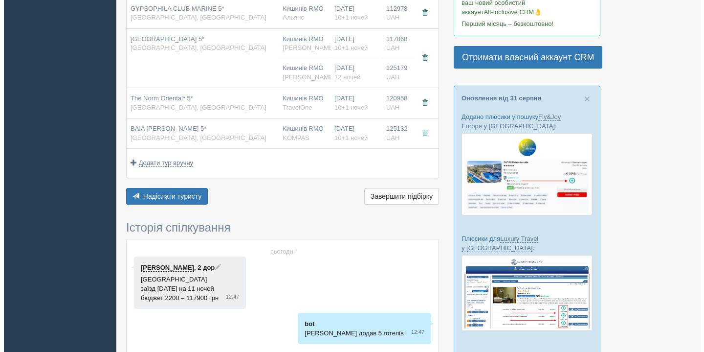
scroll to position [136, 0]
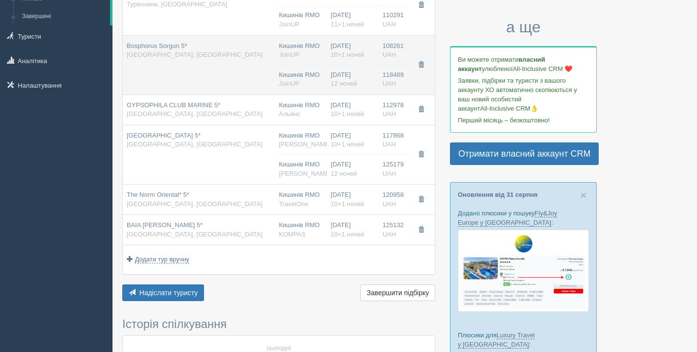
click at [196, 87] on td "Bosphorus Sorgun 5* [GEOGRAPHIC_DATA], [GEOGRAPHIC_DATA]" at bounding box center [199, 64] width 152 height 59
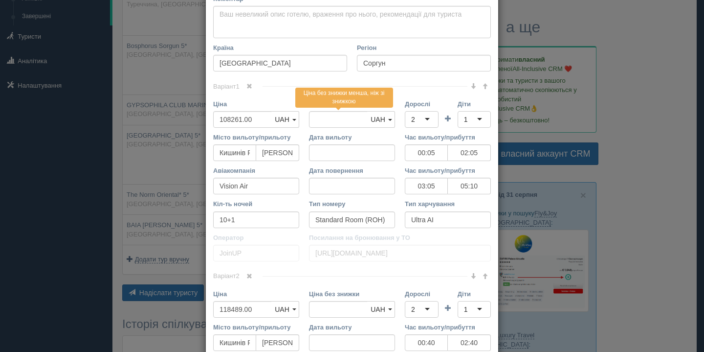
scroll to position [508, 0]
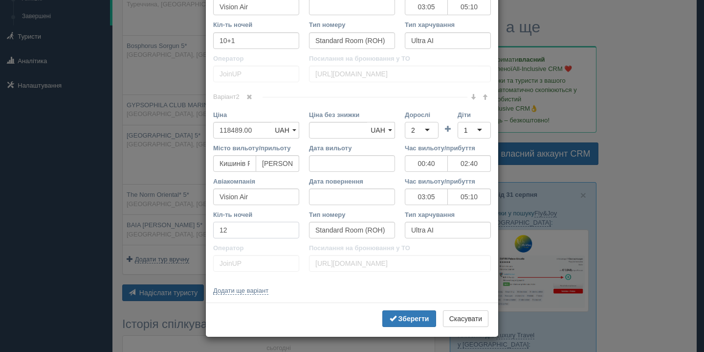
click at [231, 235] on input "12" at bounding box center [256, 230] width 86 height 17
paste input "1+1"
click at [407, 325] on button "Зберегти" at bounding box center [409, 318] width 54 height 17
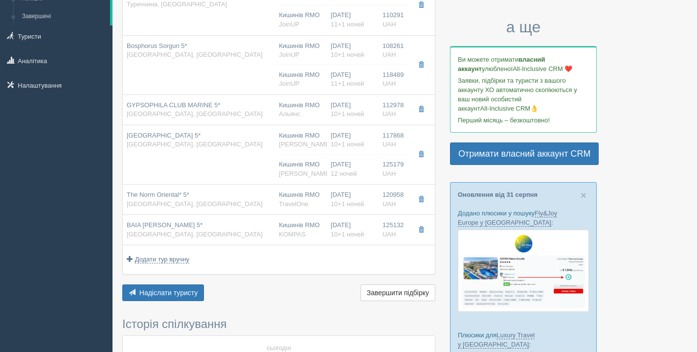
click at [132, 148] on span "[GEOGRAPHIC_DATA], [GEOGRAPHIC_DATA]" at bounding box center [195, 143] width 136 height 7
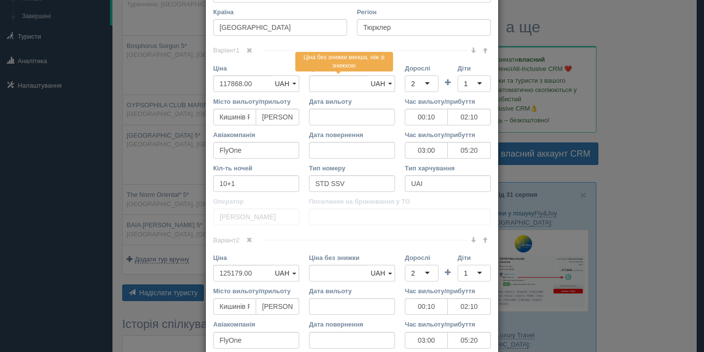
scroll to position [482, 0]
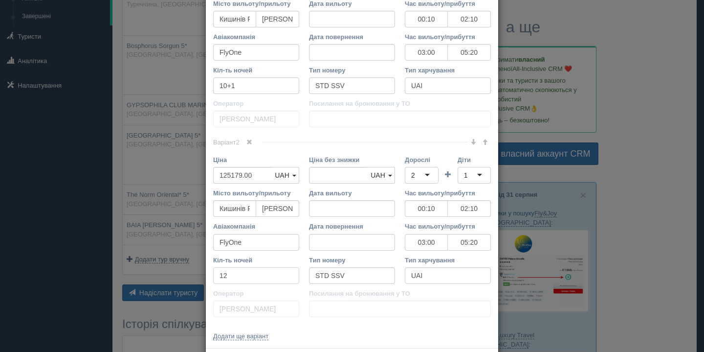
click at [245, 276] on input "12" at bounding box center [256, 275] width 86 height 17
paste input "1+1"
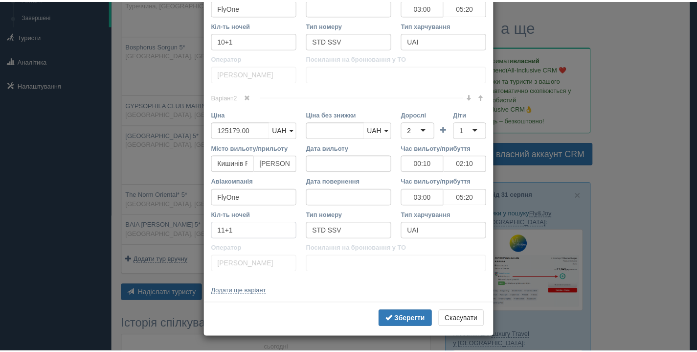
scroll to position [527, 0]
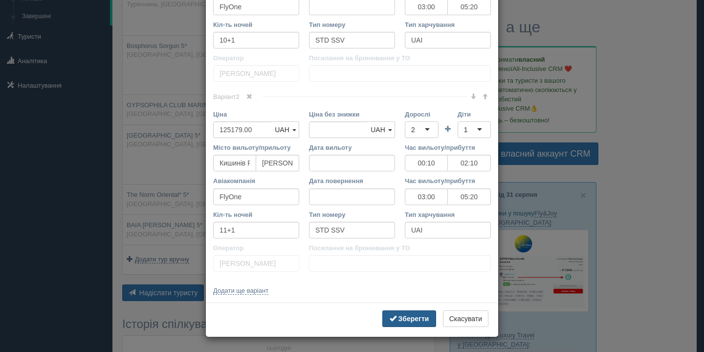
click at [382, 312] on button "Зберегти" at bounding box center [409, 318] width 54 height 17
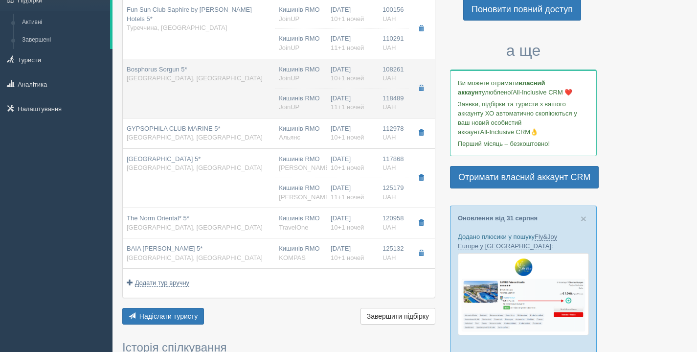
scroll to position [100, 0]
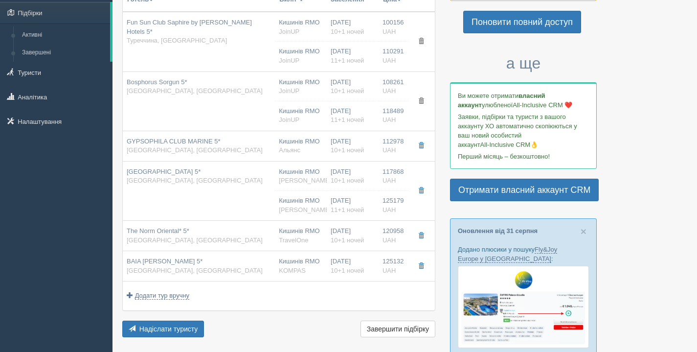
click at [396, 4] on button "Ціна" at bounding box center [392, -1] width 20 height 11
click at [394, 9] on link "Спочатку дешеві" at bounding box center [357, 13] width 95 height 16
